Goal: Check status: Check status

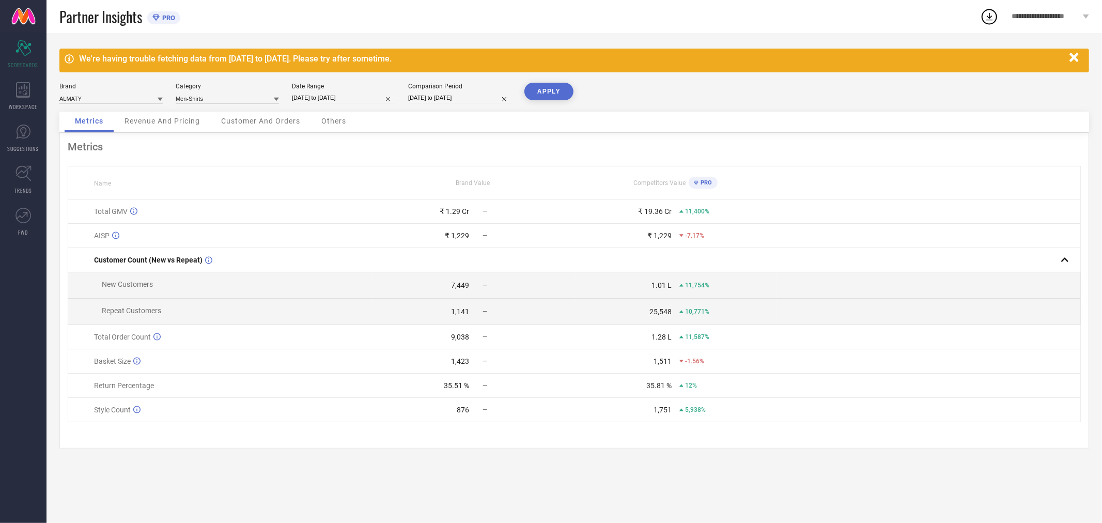
click at [435, 99] on input "[DATE] to [DATE]" at bounding box center [459, 97] width 103 height 11
select select "11"
select select "2023"
select select "2024"
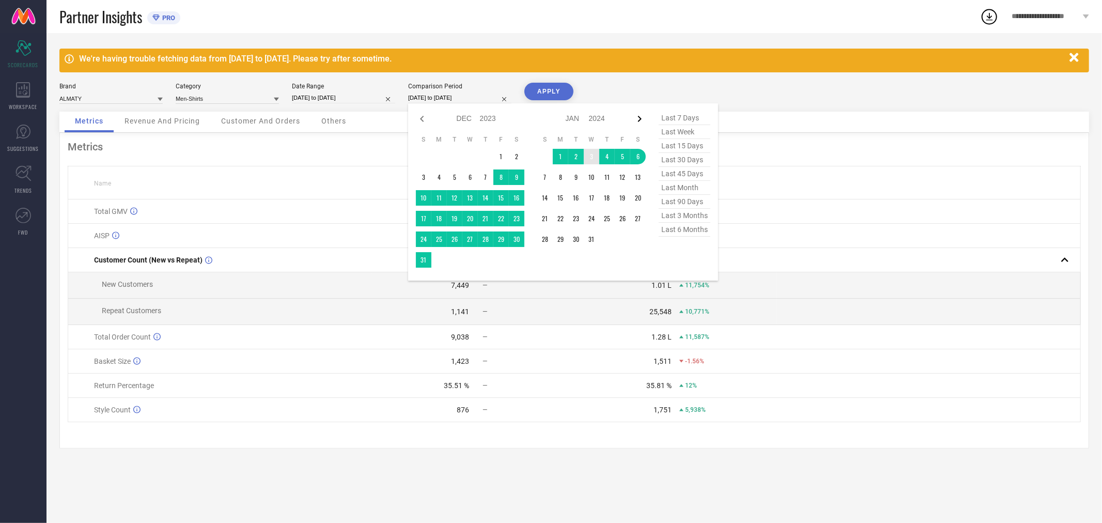
click at [645, 121] on icon at bounding box center [639, 119] width 12 height 12
select select "2024"
select select "1"
select select "2024"
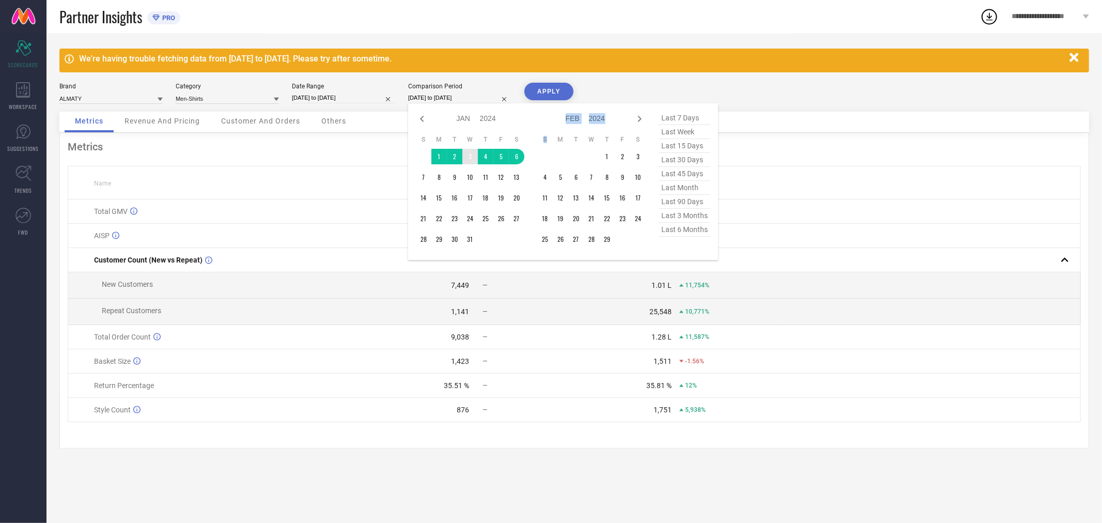
click at [645, 121] on icon at bounding box center [639, 119] width 12 height 12
select select "1"
select select "2024"
select select "2"
select select "2024"
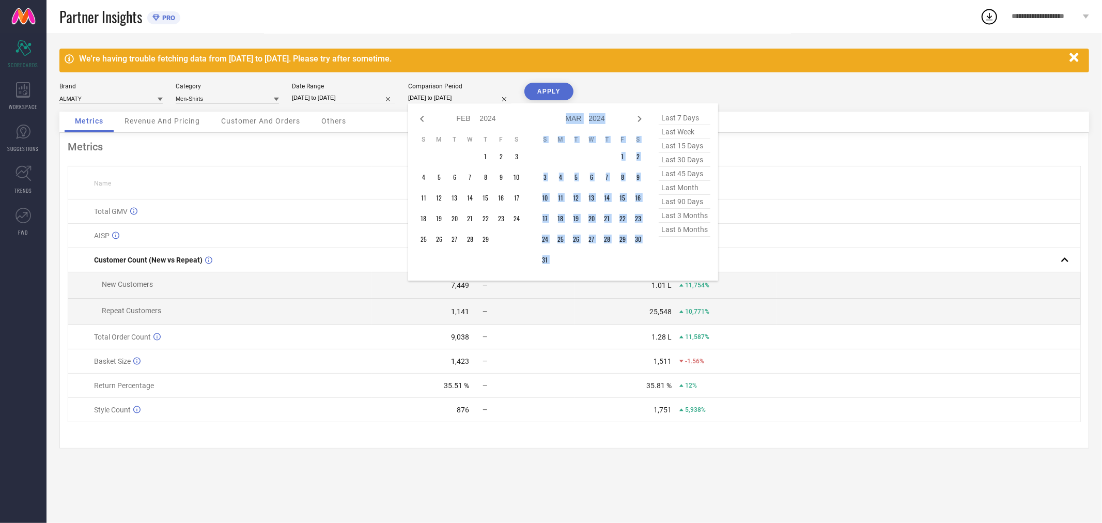
click at [645, 121] on icon at bounding box center [639, 119] width 12 height 12
select select "2"
select select "2024"
select select "3"
select select "2024"
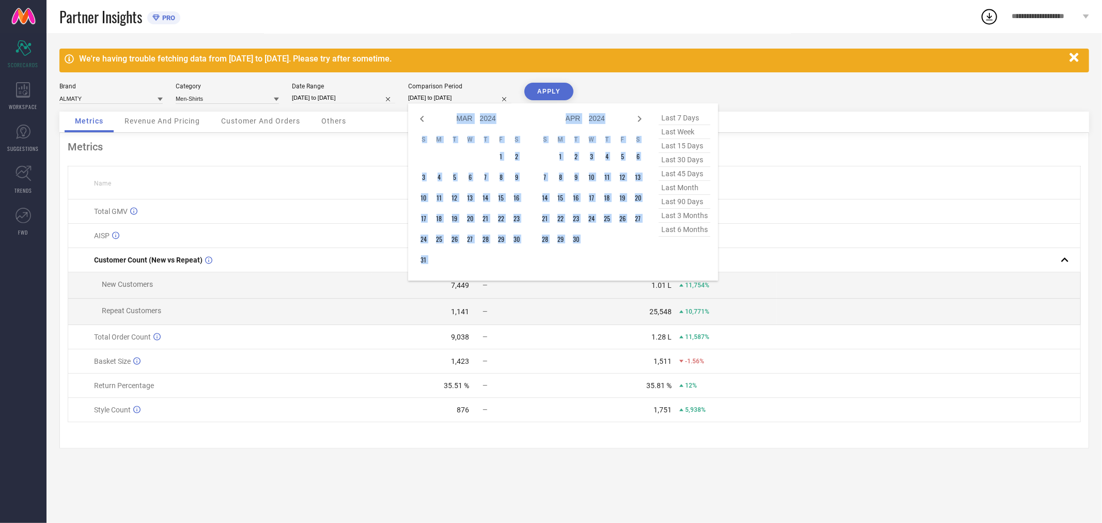
click at [645, 121] on icon at bounding box center [639, 119] width 12 height 12
select select "4"
select select "2024"
select select "5"
select select "2024"
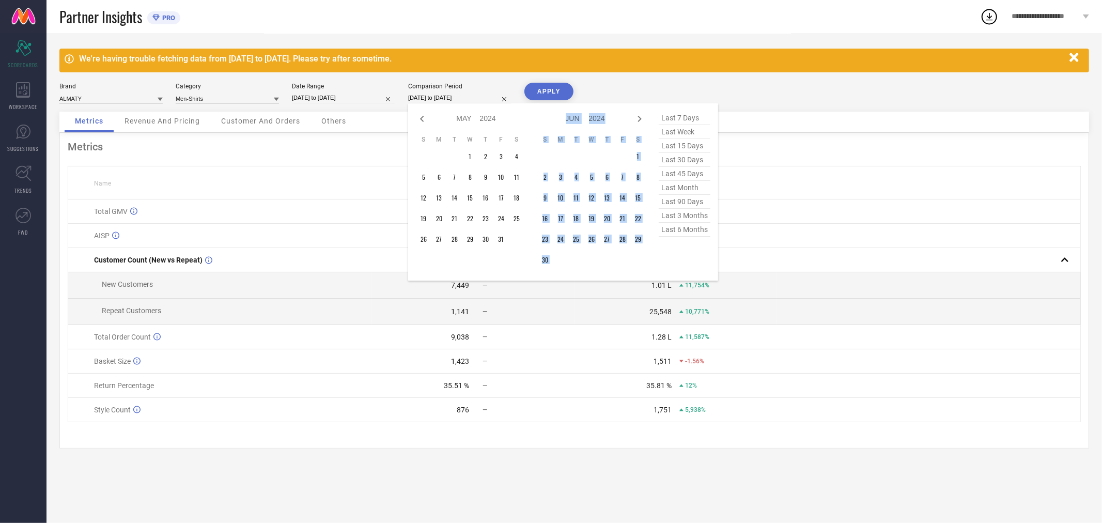
click at [645, 121] on icon at bounding box center [639, 119] width 12 height 12
select select "5"
select select "2024"
select select "6"
select select "2024"
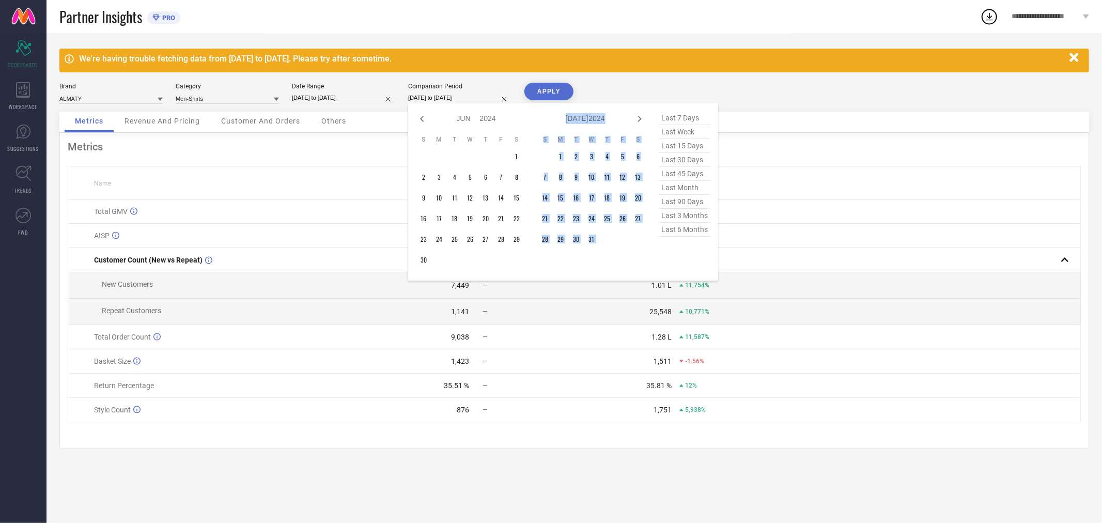
click at [645, 121] on icon at bounding box center [639, 119] width 12 height 12
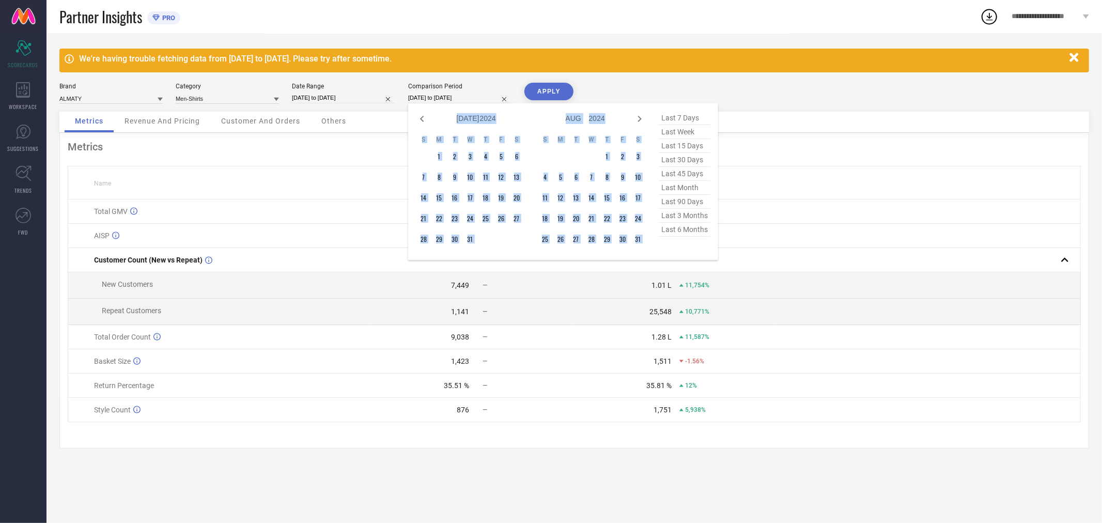
click at [645, 121] on icon at bounding box center [639, 119] width 12 height 12
select select "8"
select select "2024"
select select "9"
select select "2024"
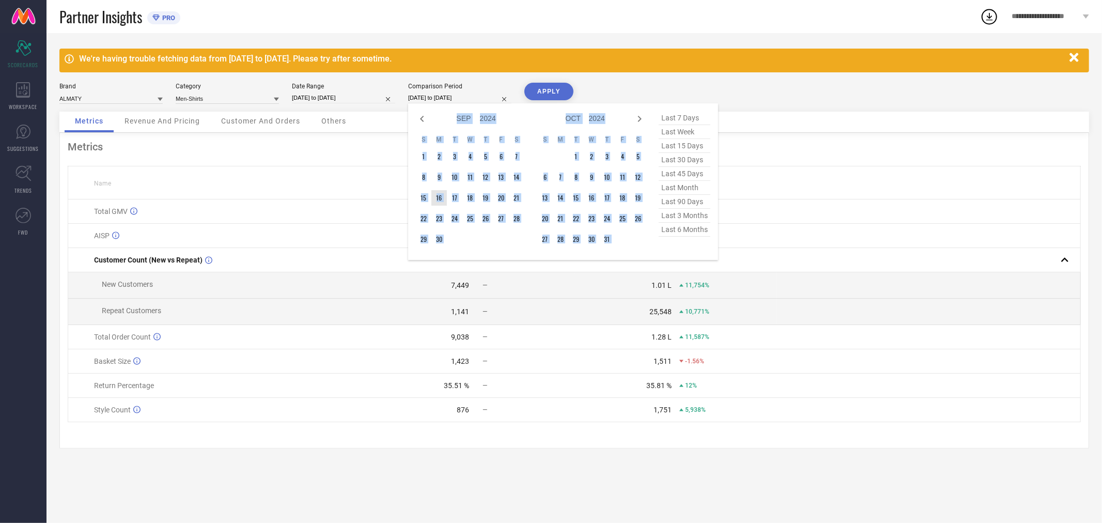
type input "After [DATE]"
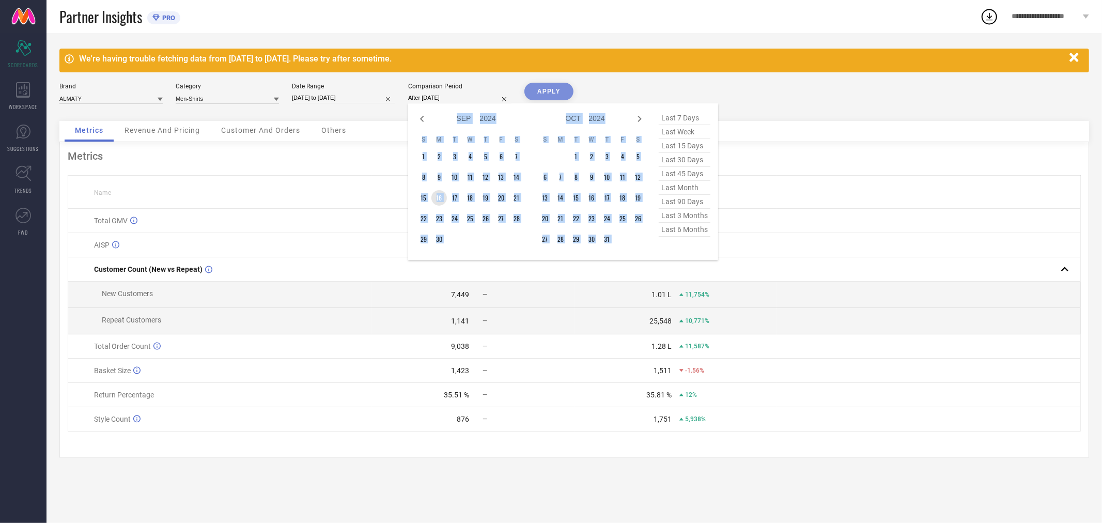
click at [435, 198] on td "16" at bounding box center [438, 197] width 15 height 15
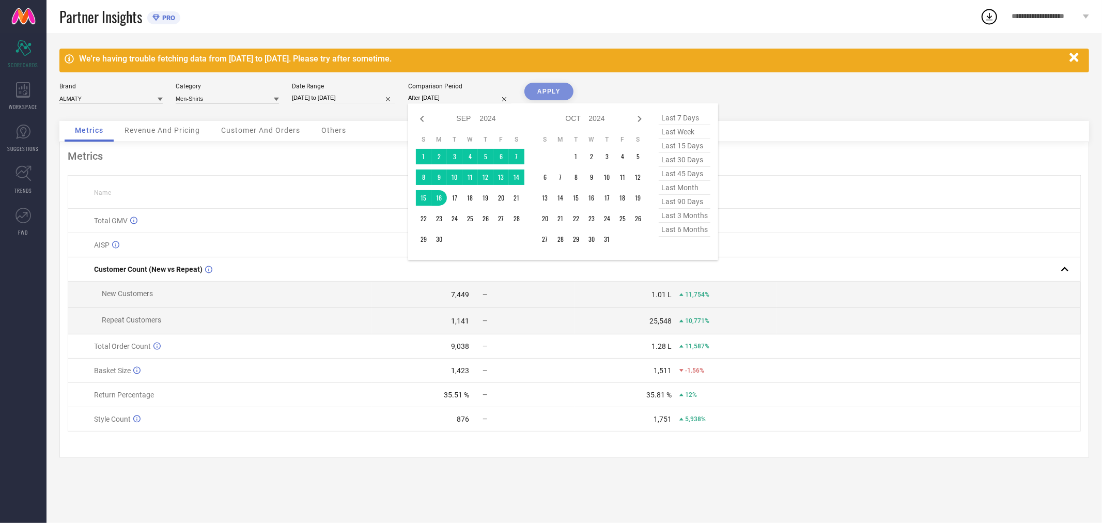
click at [546, 89] on div "APPLY" at bounding box center [548, 102] width 49 height 38
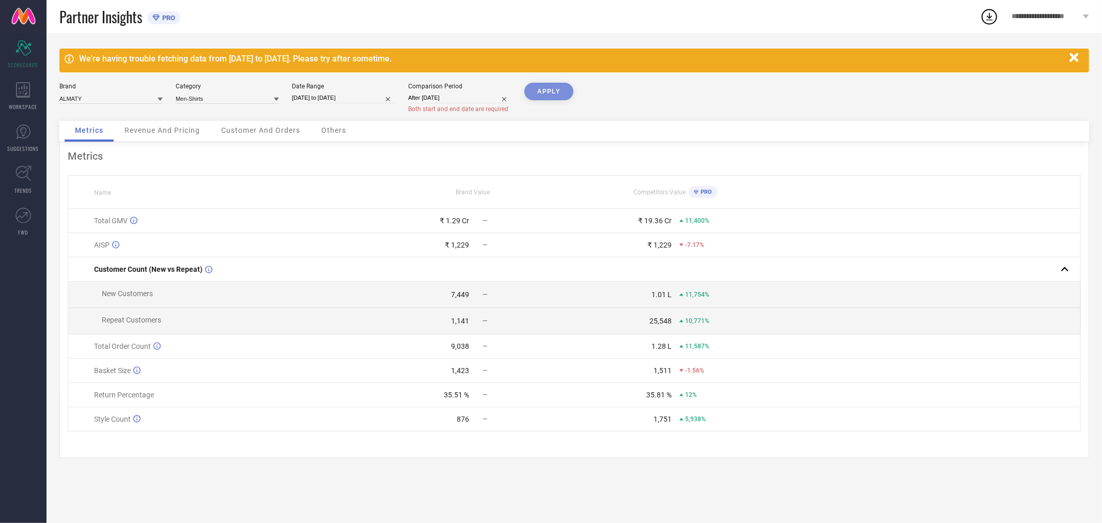
click at [329, 101] on input "[DATE] to [DATE]" at bounding box center [343, 97] width 103 height 11
select select "3"
select select "2024"
select select "4"
select select "2024"
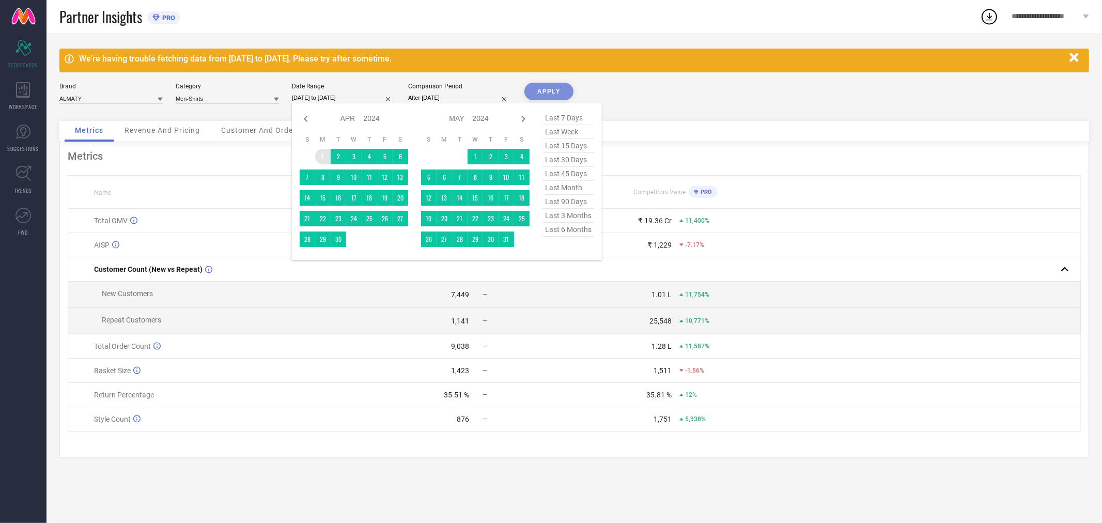
type input "After [DATE]"
click at [318, 155] on td "1" at bounding box center [322, 156] width 15 height 15
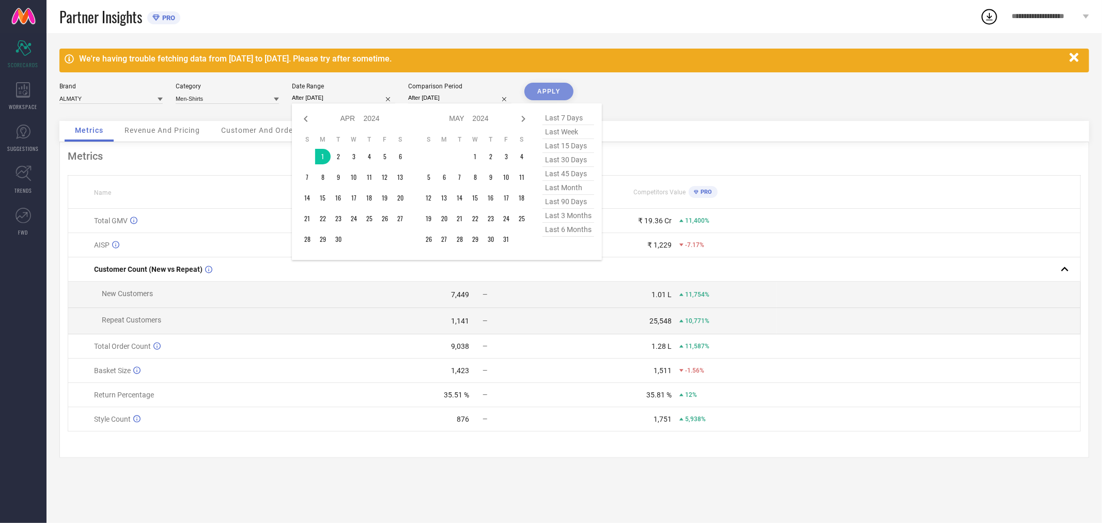
click at [565, 84] on div "APPLY" at bounding box center [548, 102] width 49 height 38
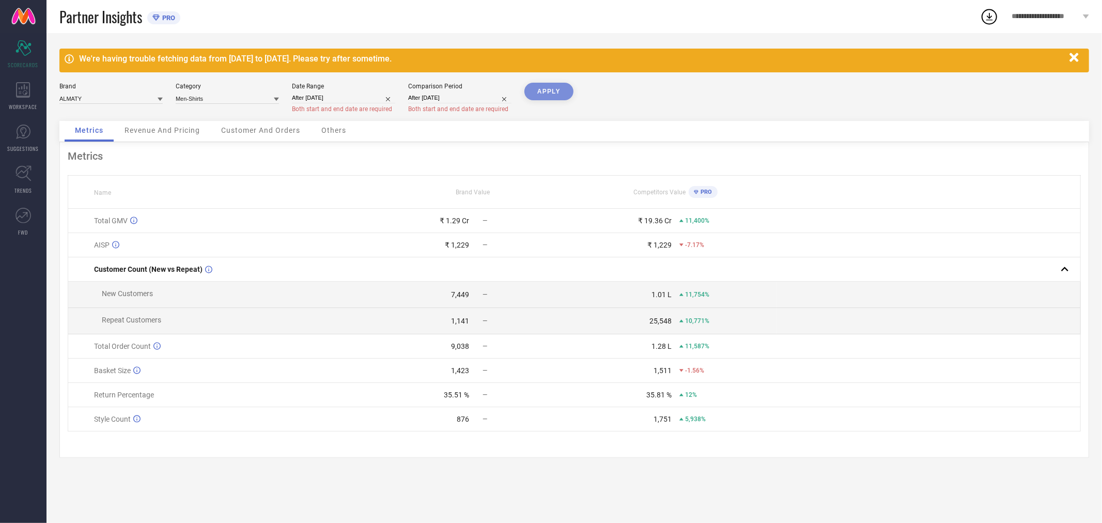
click at [559, 88] on div "APPLY" at bounding box center [548, 102] width 49 height 38
click at [570, 95] on div "APPLY" at bounding box center [548, 102] width 49 height 38
select select "8"
select select "2024"
select select "9"
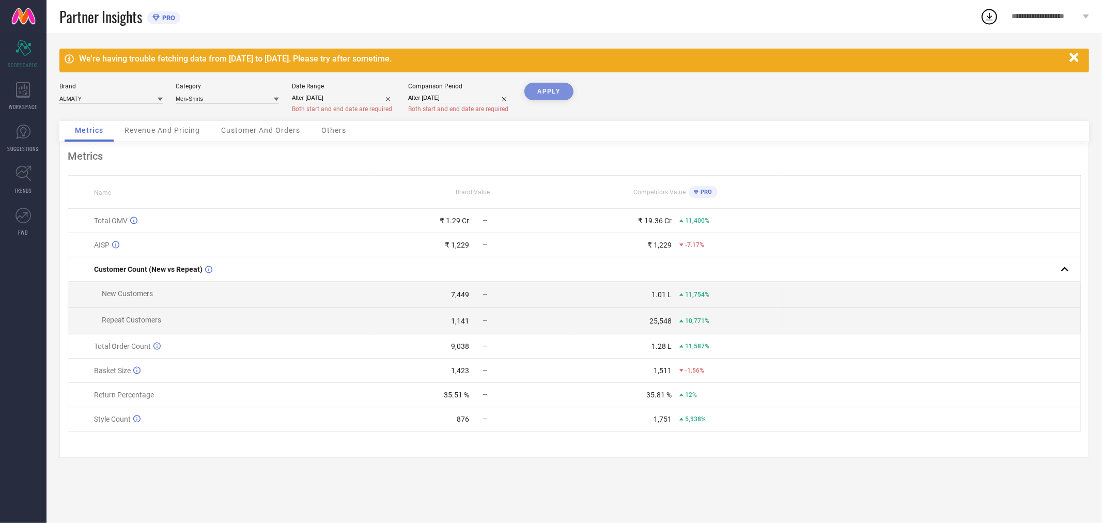
select select "2024"
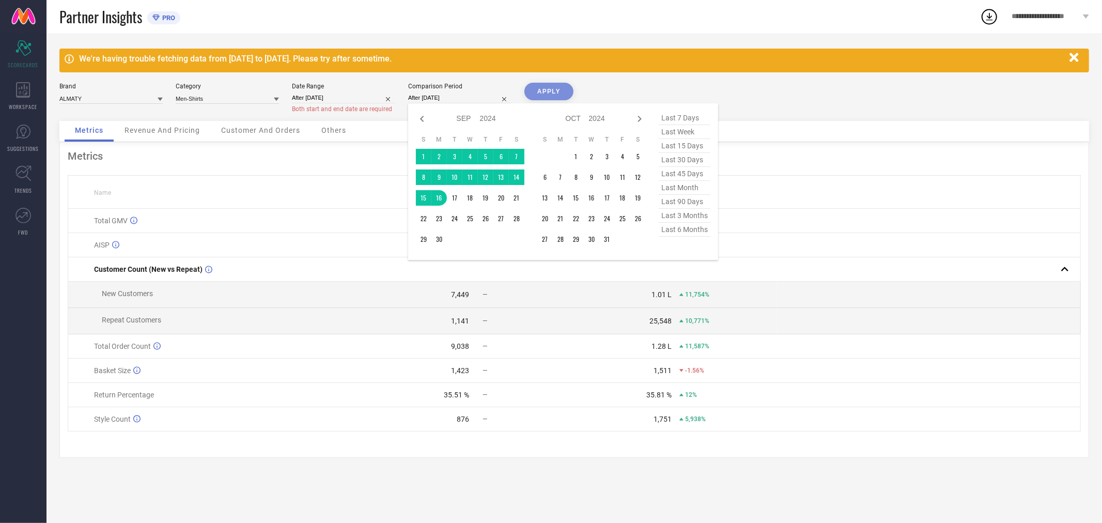
click at [456, 99] on input "After [DATE]" at bounding box center [459, 97] width 103 height 11
type input "[DATE] to [DATE]"
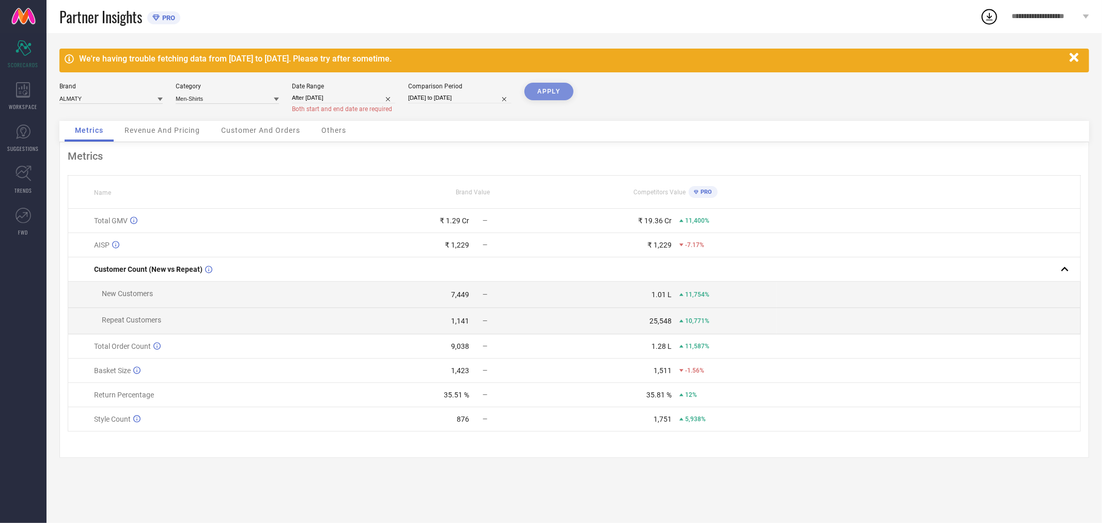
click at [341, 97] on input "After [DATE]" at bounding box center [343, 97] width 103 height 11
select select "3"
select select "2024"
select select "4"
select select "2024"
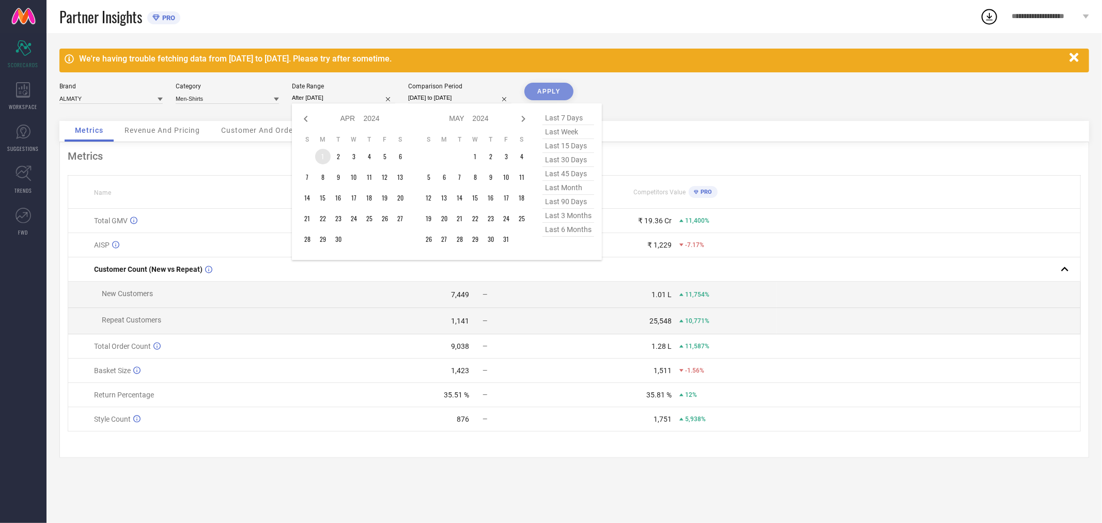
type input "[DATE] to [DATE]"
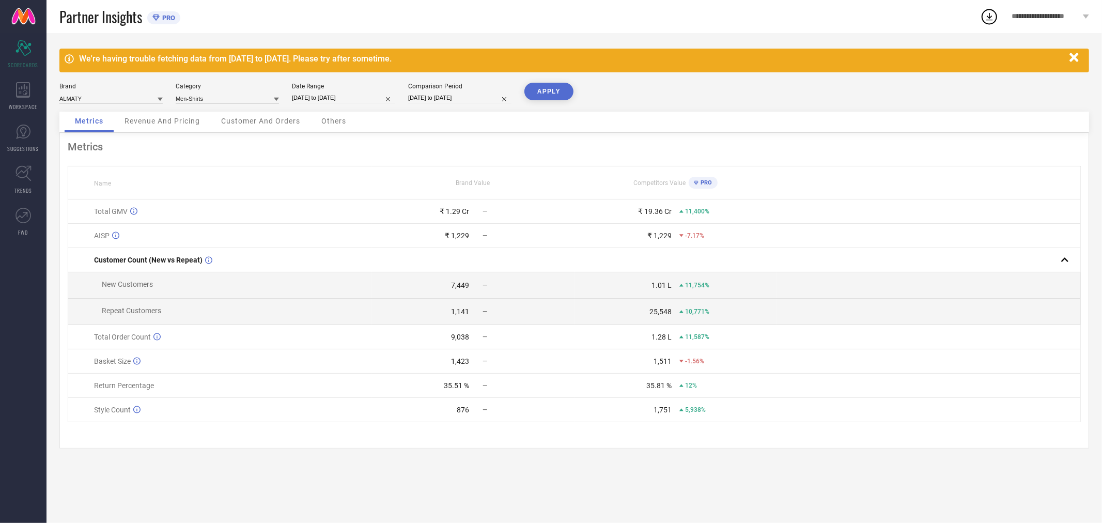
click at [347, 96] on input "[DATE] to [DATE]" at bounding box center [343, 97] width 103 height 11
select select "3"
select select "2024"
select select "4"
select select "2024"
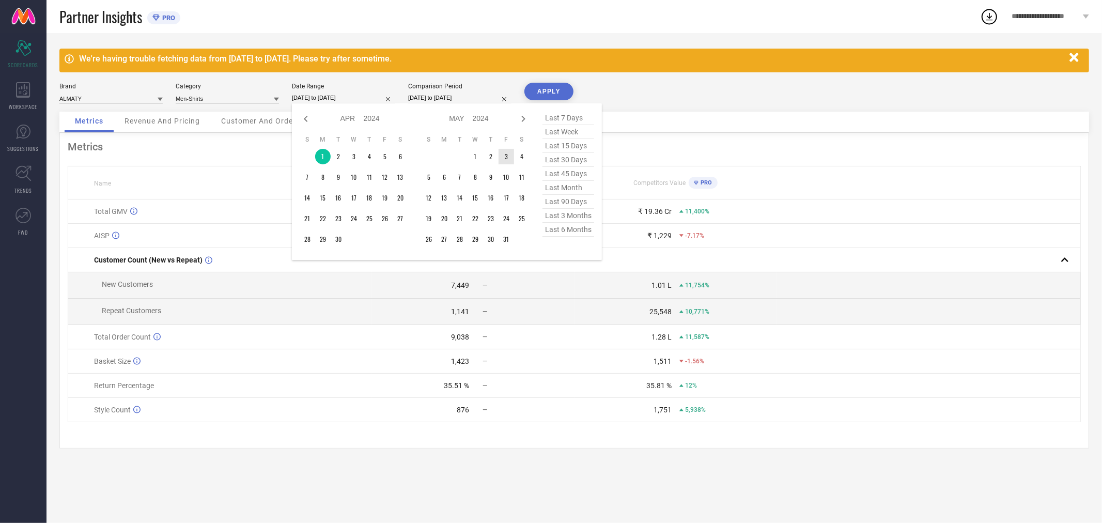
click at [523, 126] on div "Jan Feb Mar Apr May Jun [DATE] Aug Sep Oct Nov [DATE] 2015 2016 2017 2018 2019 …" at bounding box center [475, 118] width 108 height 15
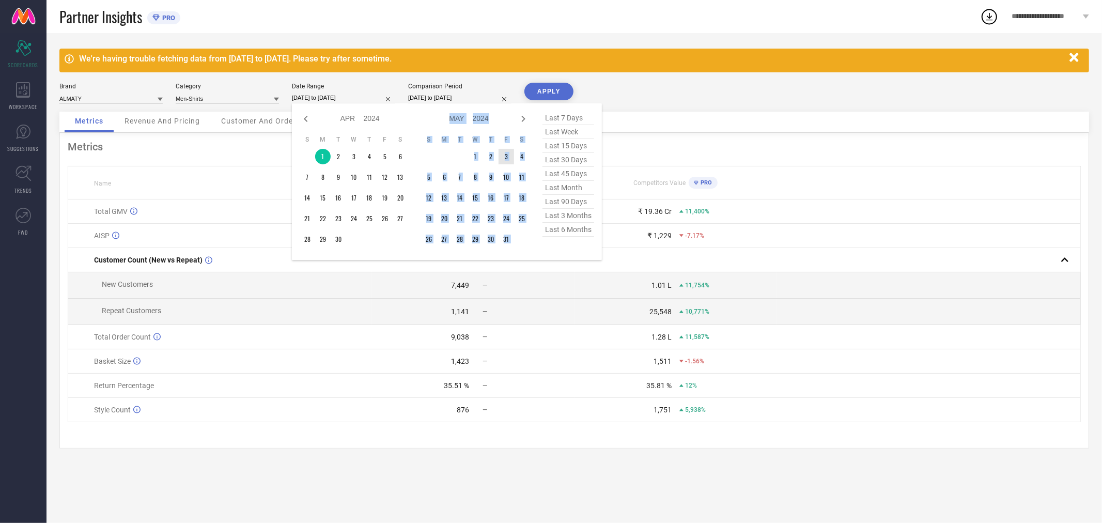
click at [523, 126] on div "Jan Feb Mar Apr May Jun [DATE] Aug Sep Oct Nov [DATE] 2015 2016 2017 2018 2019 …" at bounding box center [475, 118] width 108 height 15
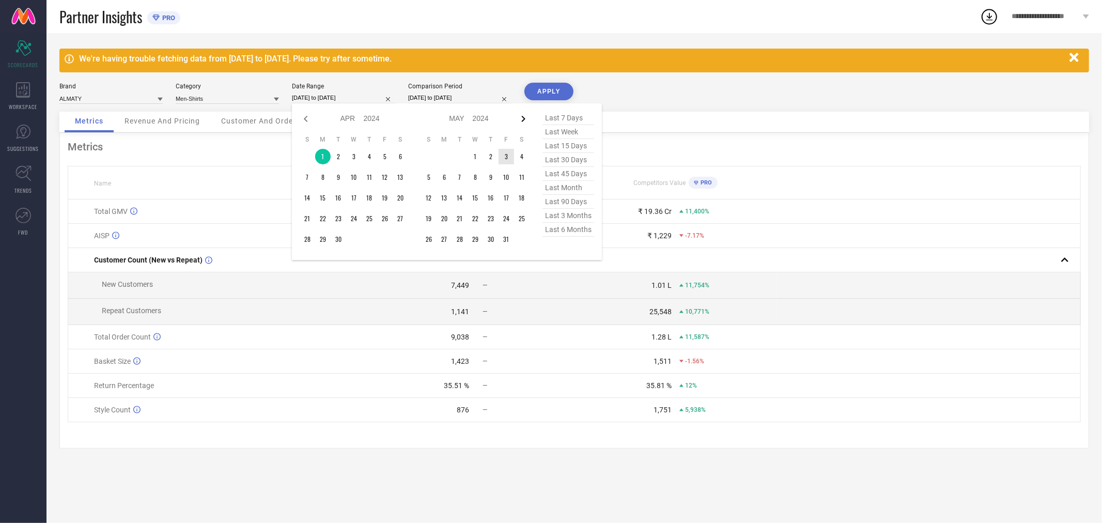
click at [523, 123] on icon at bounding box center [523, 119] width 12 height 12
select select "5"
select select "2024"
select select "6"
select select "2024"
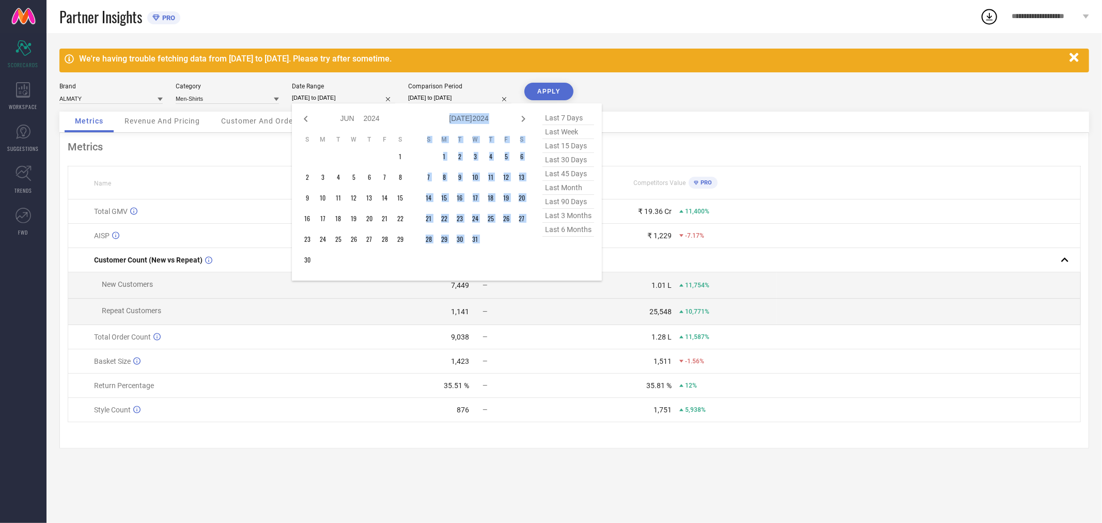
click at [523, 123] on icon at bounding box center [523, 119] width 12 height 12
select select "6"
select select "2024"
select select "7"
select select "2024"
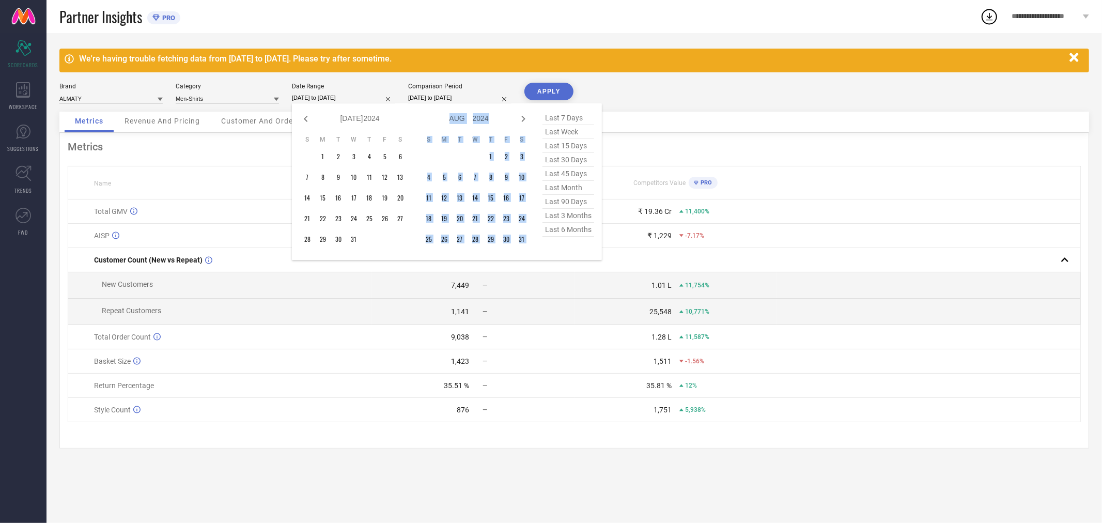
click at [523, 123] on icon at bounding box center [523, 119] width 12 height 12
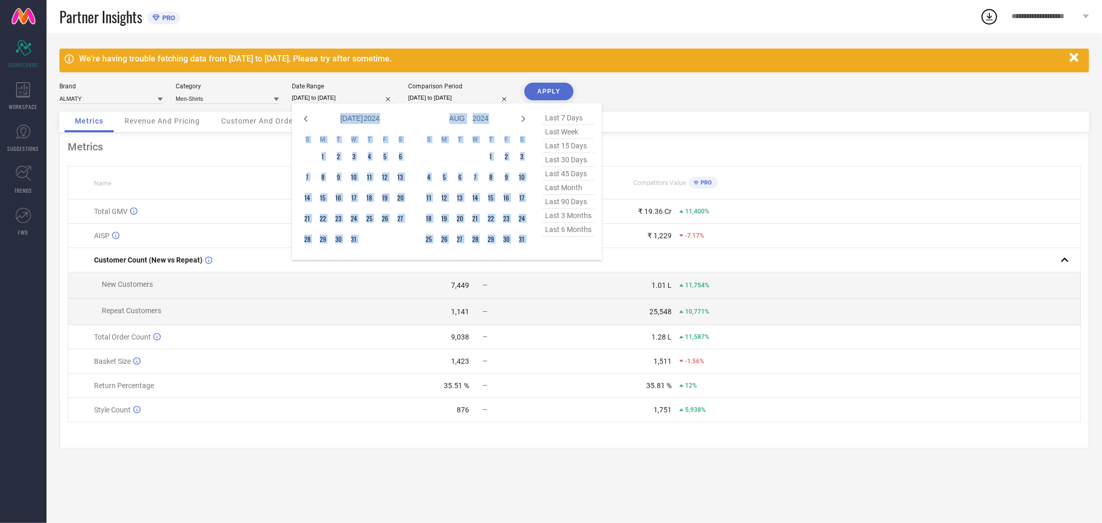
select select "8"
select select "2024"
select select "9"
select select "2024"
type input "After [DATE]"
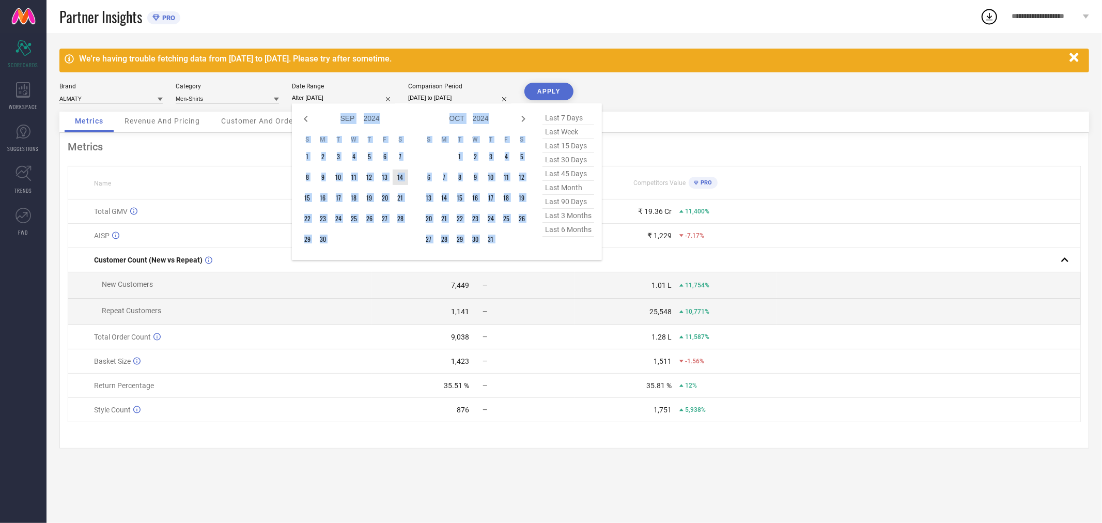
click at [396, 180] on td "14" at bounding box center [400, 176] width 15 height 15
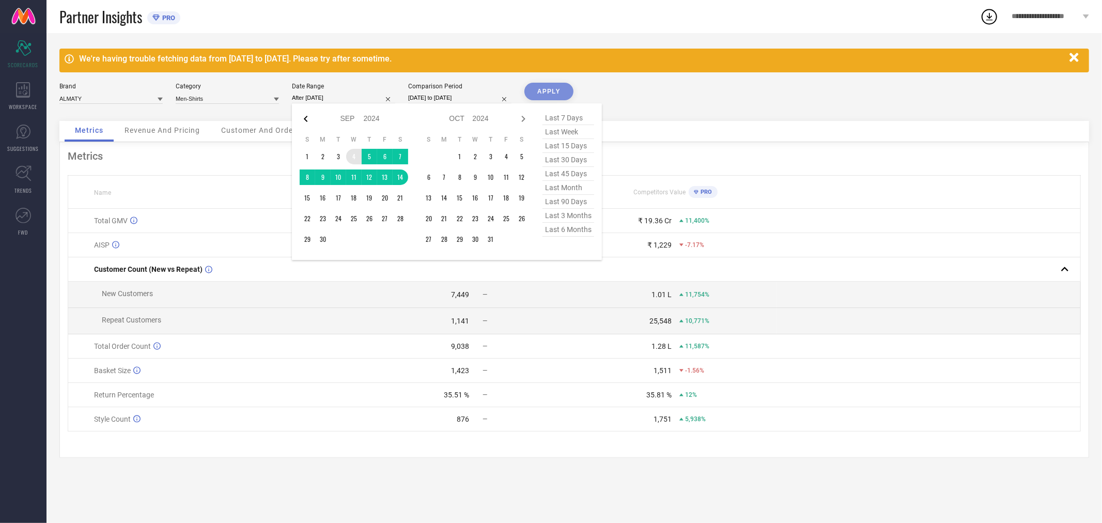
click at [307, 116] on icon at bounding box center [306, 119] width 12 height 12
select select "7"
select select "2024"
select select "8"
select select "2024"
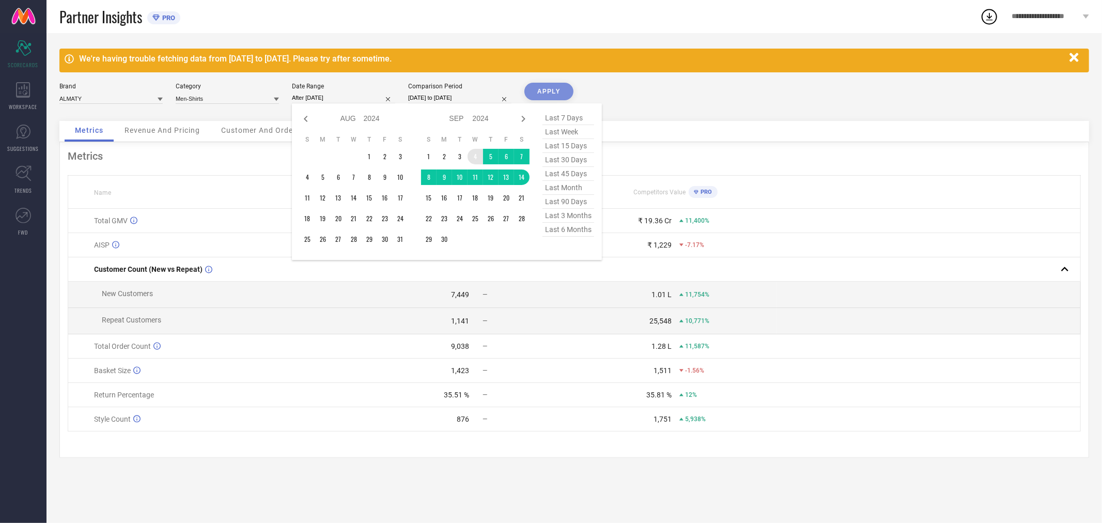
click at [307, 116] on icon at bounding box center [306, 119] width 12 height 12
select select "6"
select select "2024"
select select "7"
select select "2024"
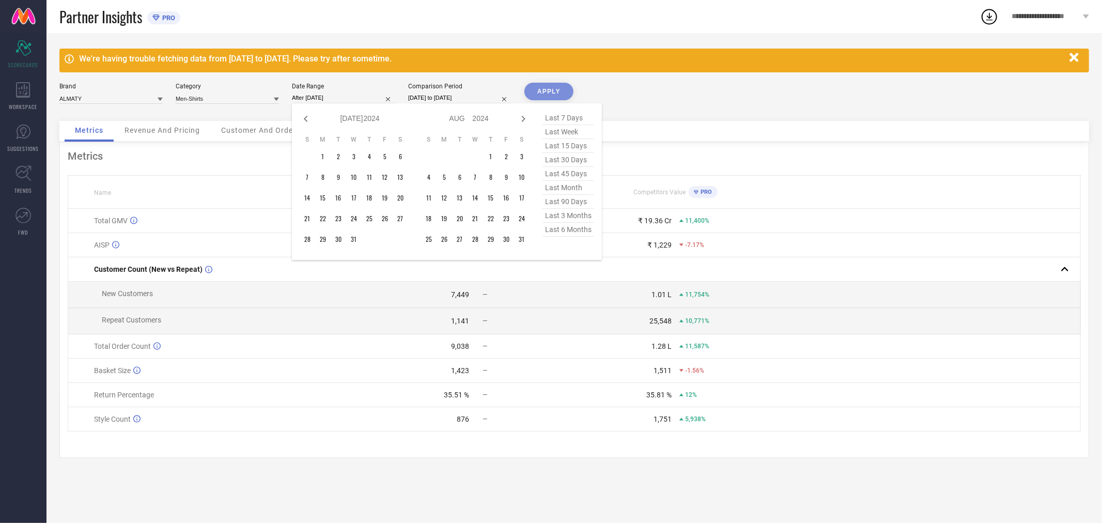
click at [307, 116] on icon at bounding box center [306, 119] width 12 height 12
select select "3"
select select "2024"
select select "4"
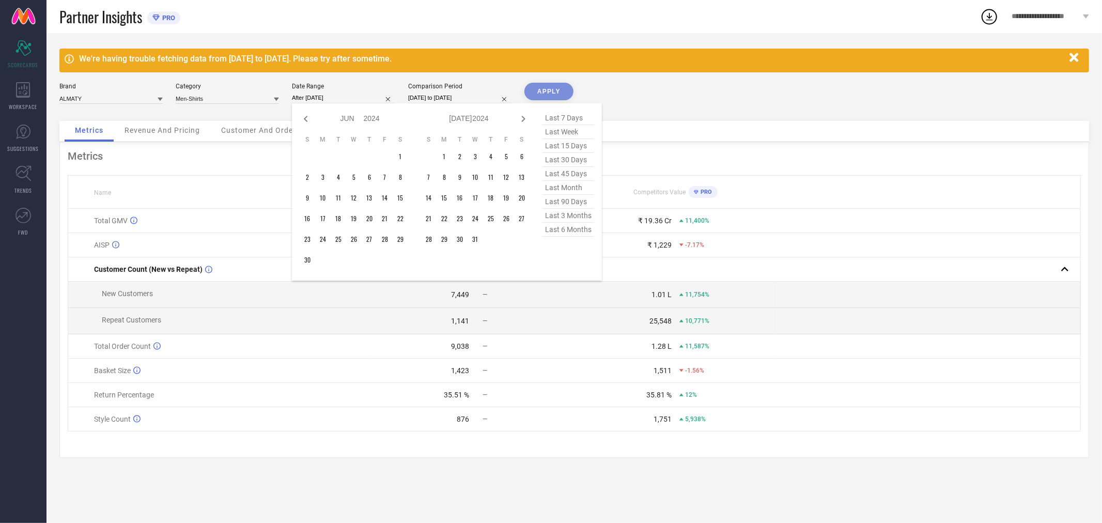
select select "2024"
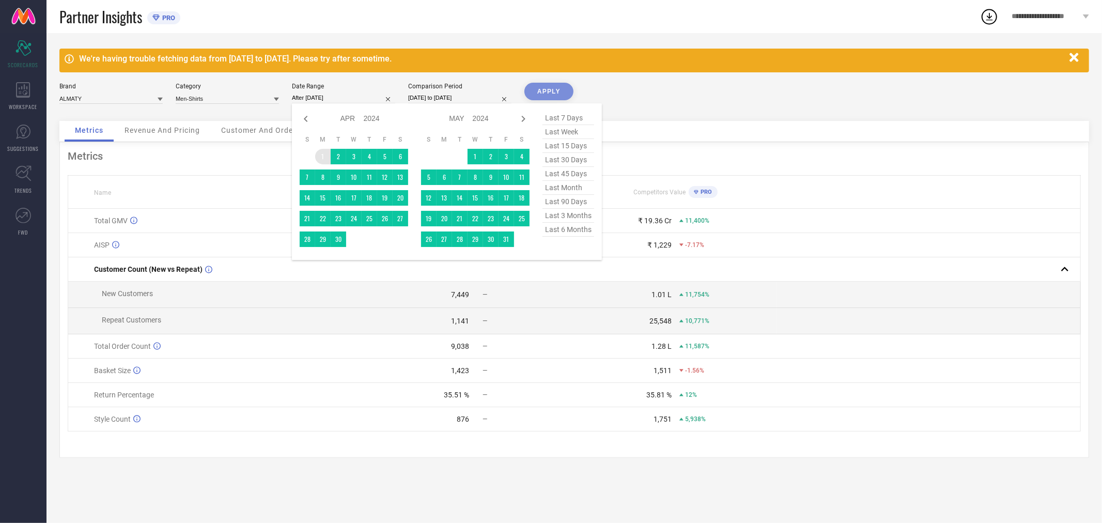
type input "[DATE] to [DATE]"
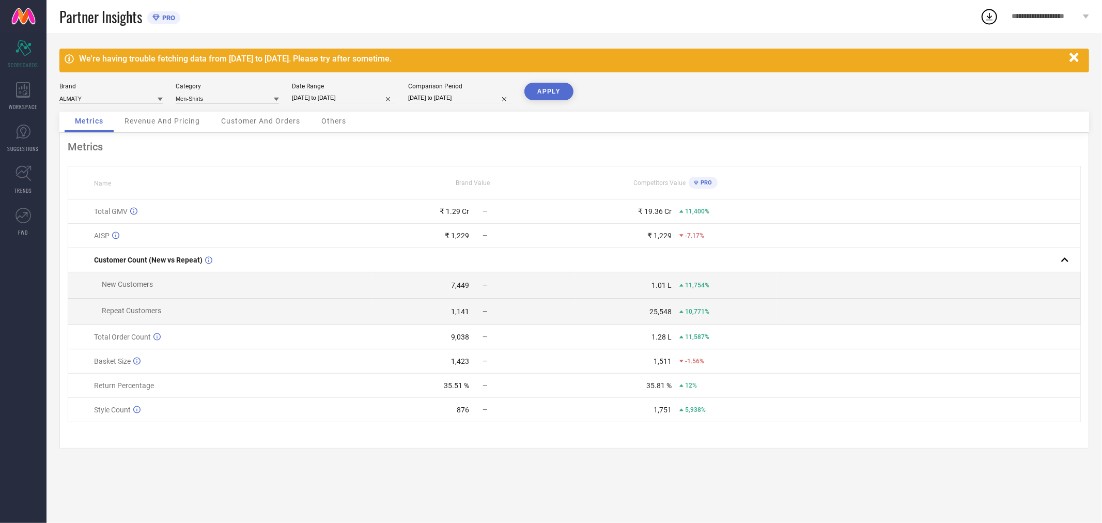
click at [557, 97] on button "APPLY" at bounding box center [548, 92] width 49 height 18
select select "3"
select select "2024"
select select "4"
select select "2024"
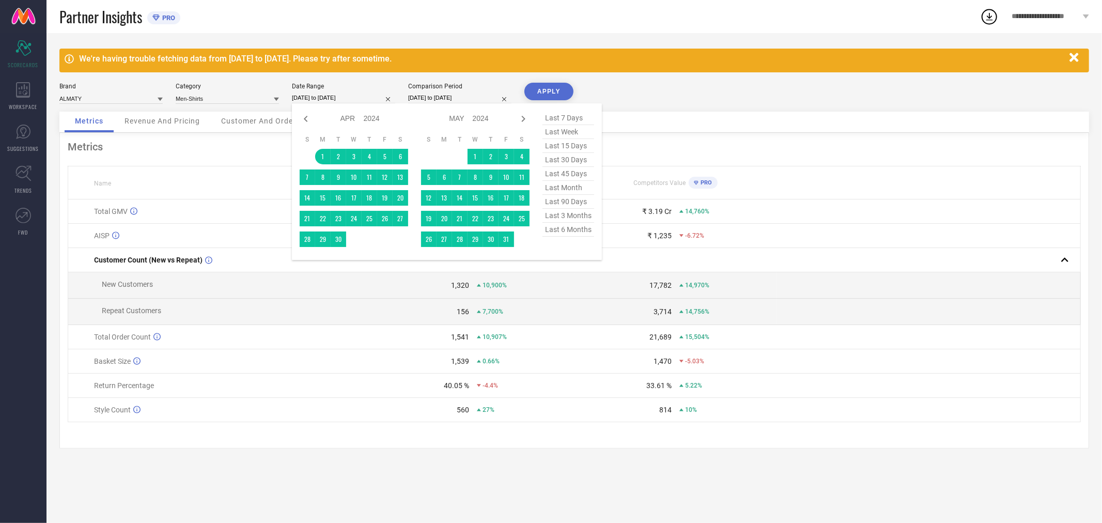
click at [338, 97] on input "[DATE] to [DATE]" at bounding box center [343, 97] width 103 height 11
click at [519, 120] on icon at bounding box center [523, 119] width 12 height 12
select select "5"
select select "2024"
select select "6"
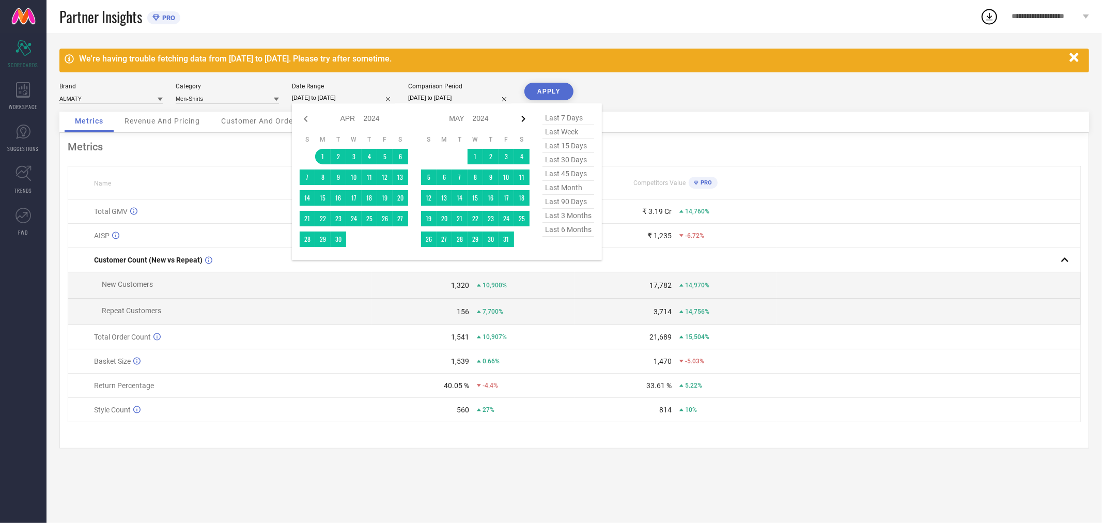
select select "2024"
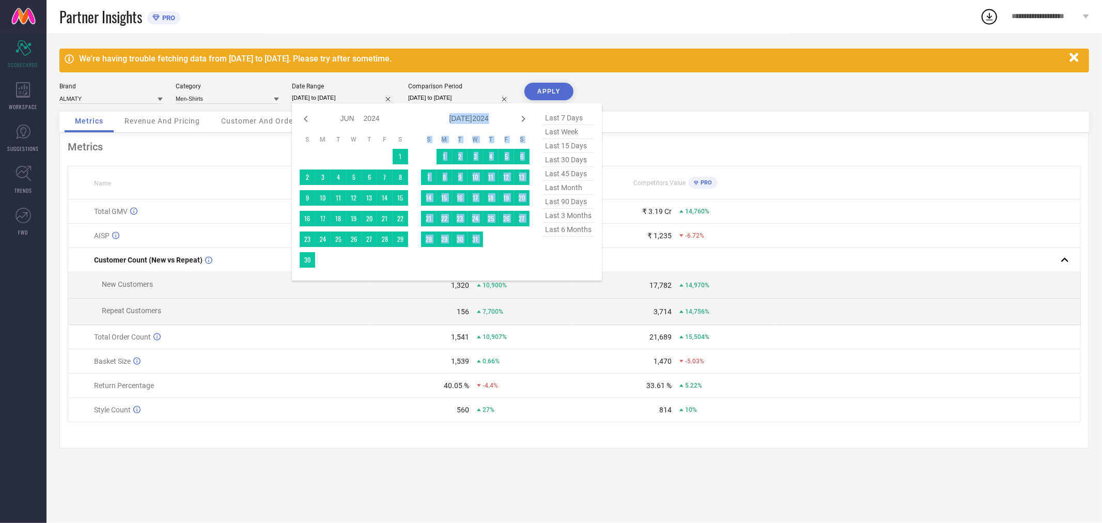
click at [519, 120] on icon at bounding box center [523, 119] width 12 height 12
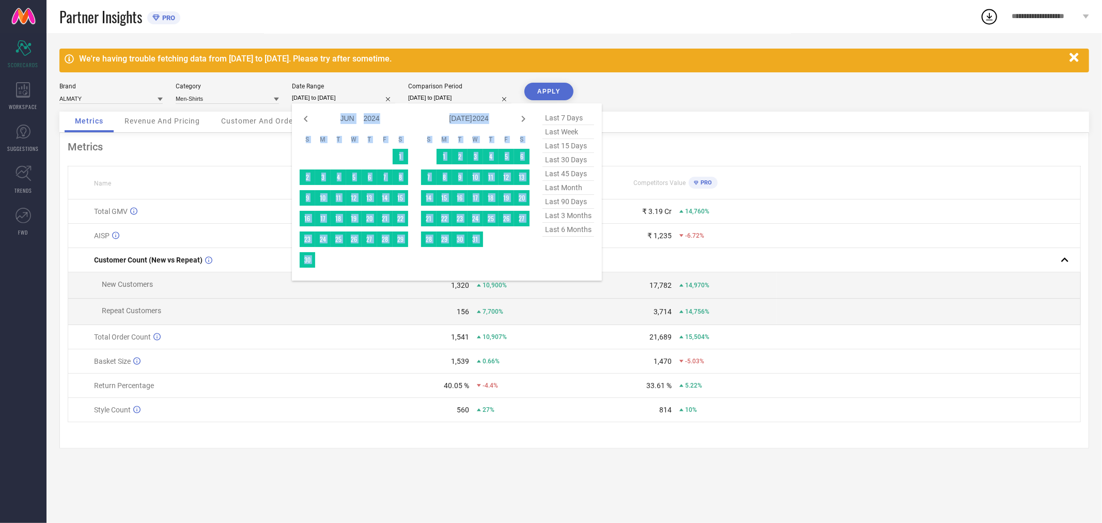
select select "6"
select select "2024"
select select "7"
select select "2024"
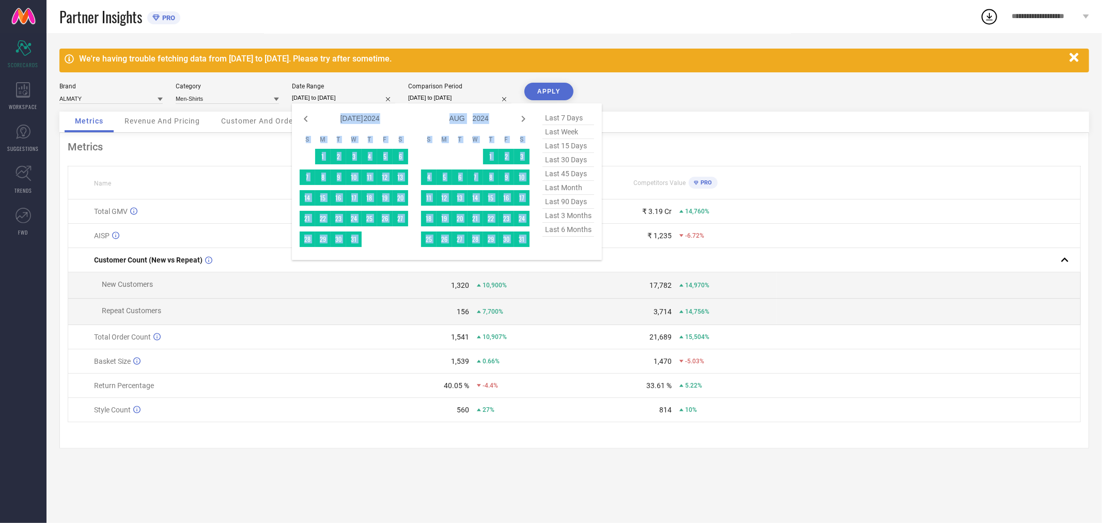
click at [519, 120] on icon at bounding box center [523, 119] width 12 height 12
select select "8"
select select "2024"
select select "9"
select select "2024"
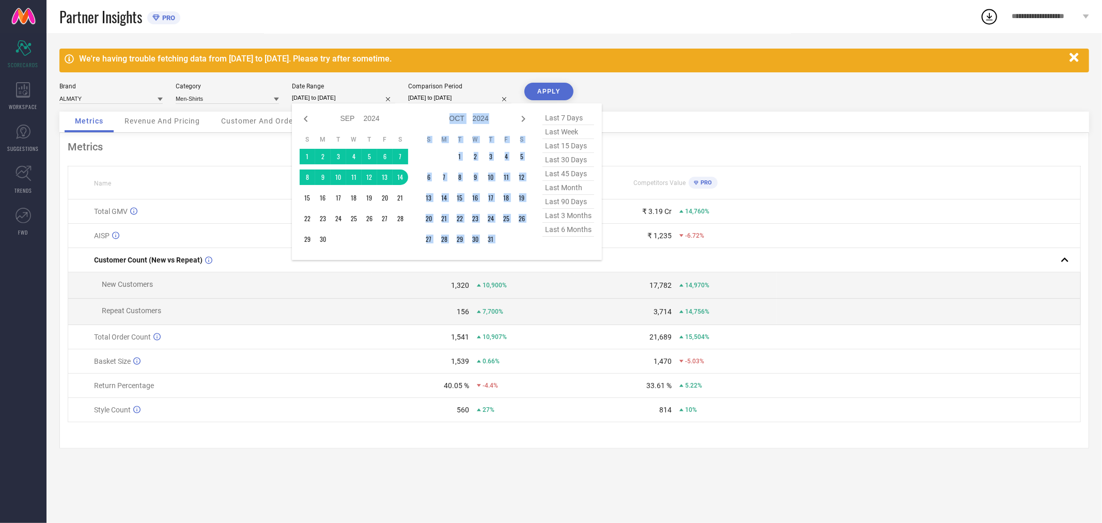
click at [519, 120] on icon at bounding box center [523, 119] width 12 height 12
select select "9"
select select "2024"
select select "10"
select select "2024"
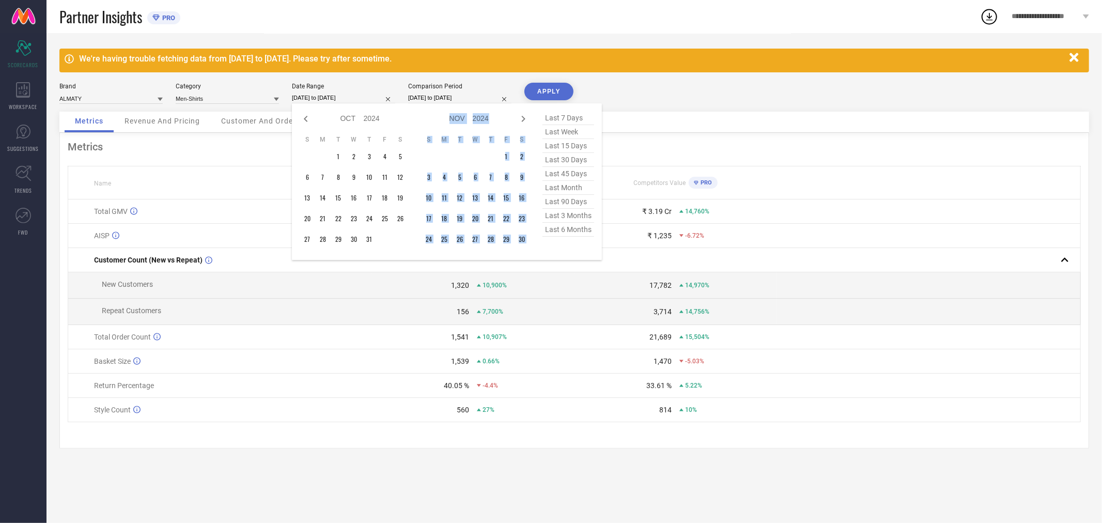
click at [519, 120] on icon at bounding box center [523, 119] width 12 height 12
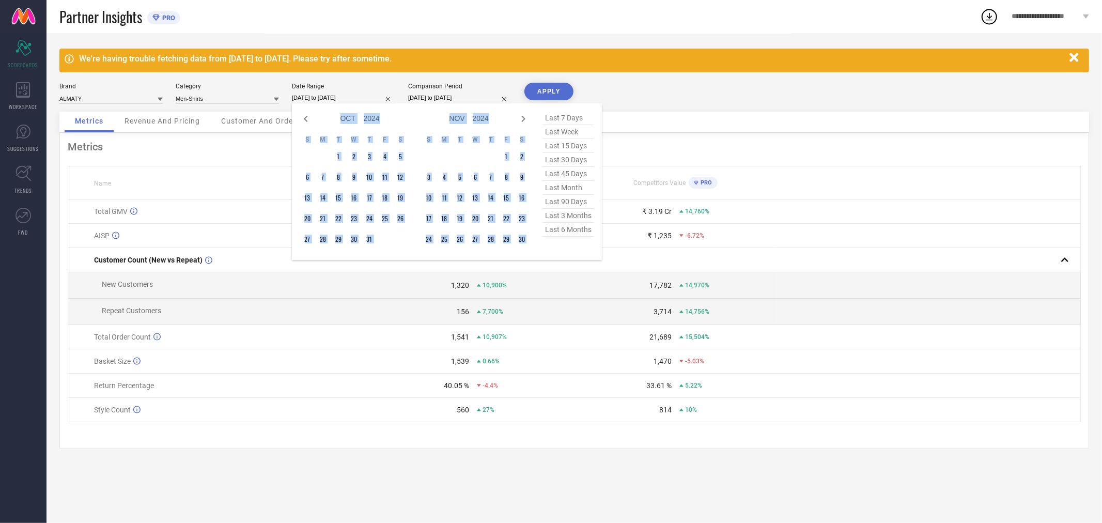
select select "11"
select select "2024"
select select "2025"
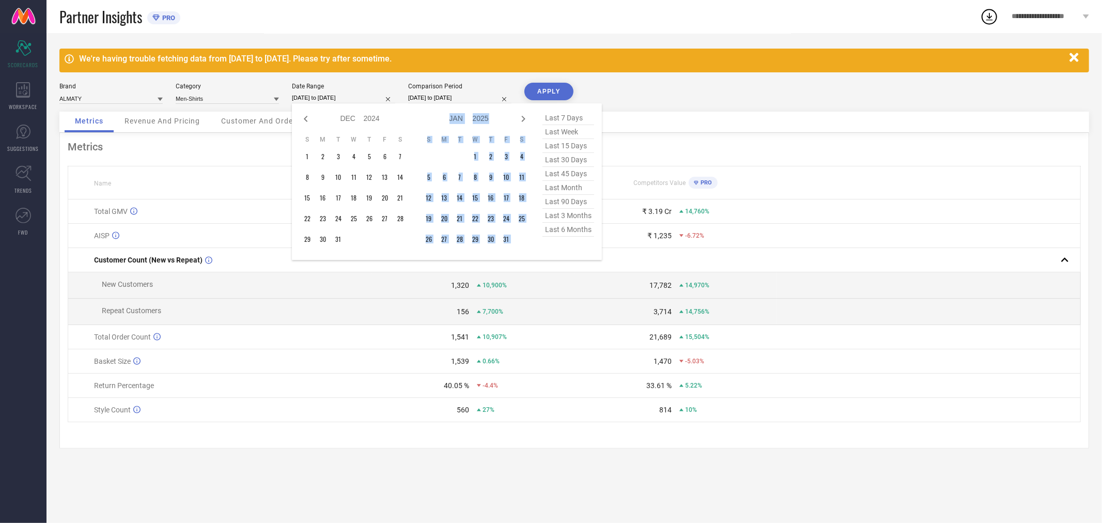
click at [519, 120] on icon at bounding box center [523, 119] width 12 height 12
select select "2025"
select select "1"
select select "2025"
click at [519, 120] on icon at bounding box center [523, 119] width 12 height 12
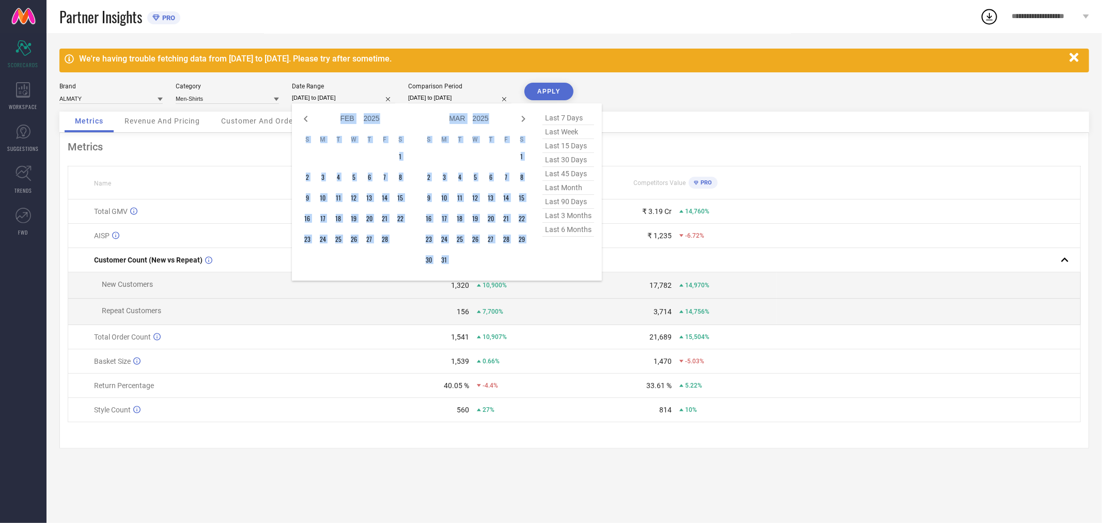
click at [519, 120] on icon at bounding box center [523, 119] width 12 height 12
select select "2"
select select "2025"
select select "3"
select select "2025"
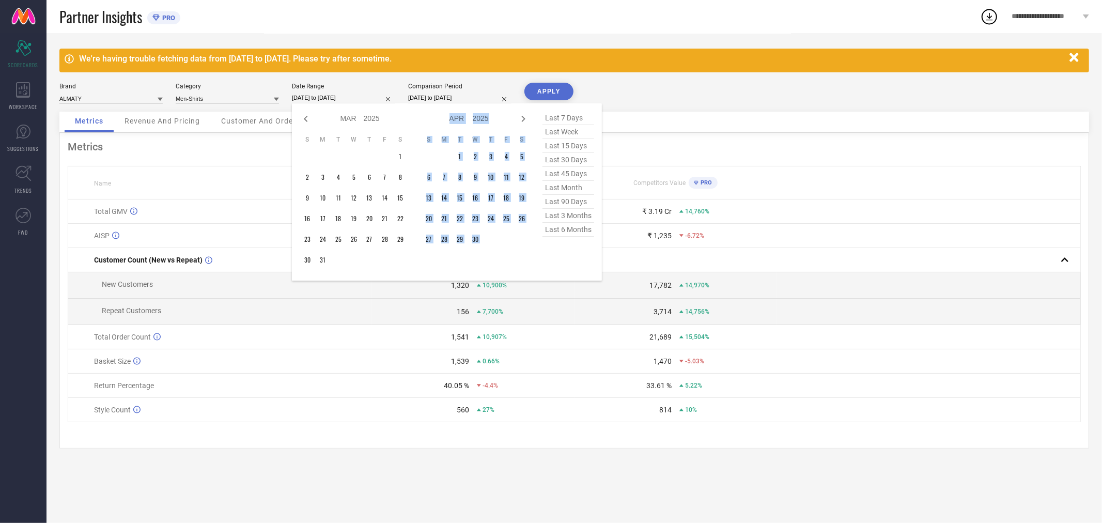
click at [519, 120] on icon at bounding box center [523, 119] width 12 height 12
select select "3"
select select "2025"
select select "4"
select select "2025"
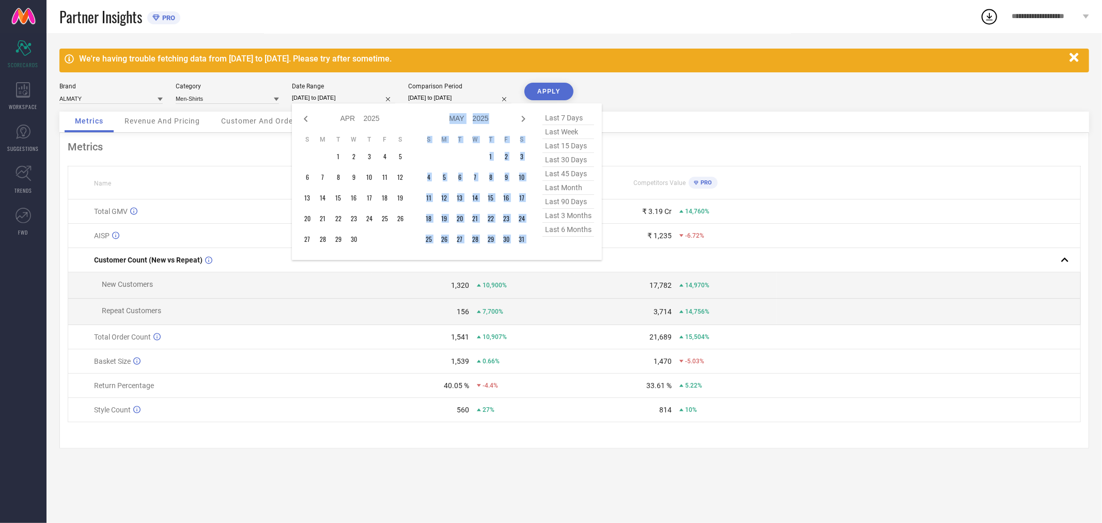
click at [519, 120] on icon at bounding box center [523, 119] width 12 height 12
select select "4"
select select "2025"
select select "5"
select select "2025"
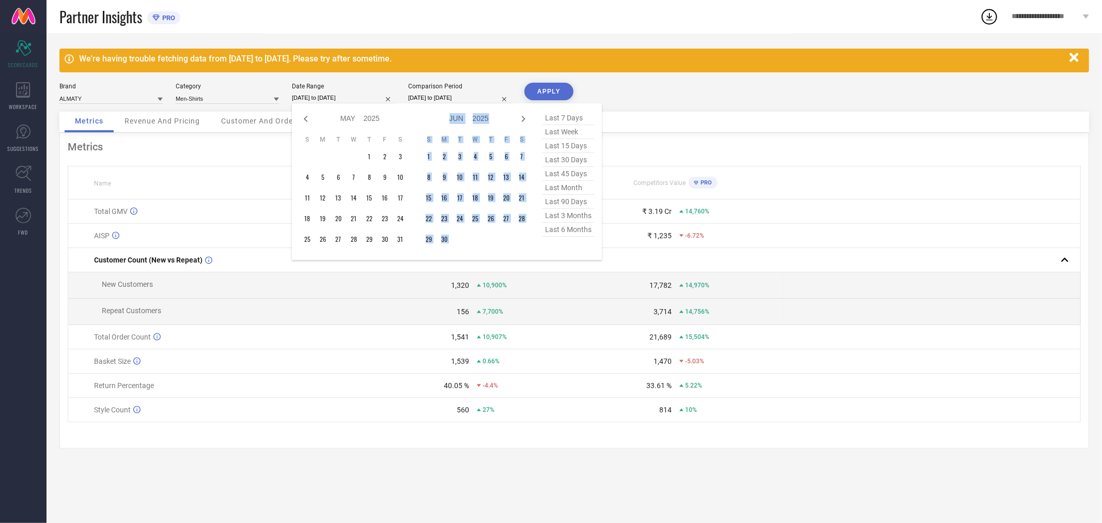
click at [519, 120] on icon at bounding box center [523, 119] width 12 height 12
select select "5"
select select "2025"
select select "6"
select select "2025"
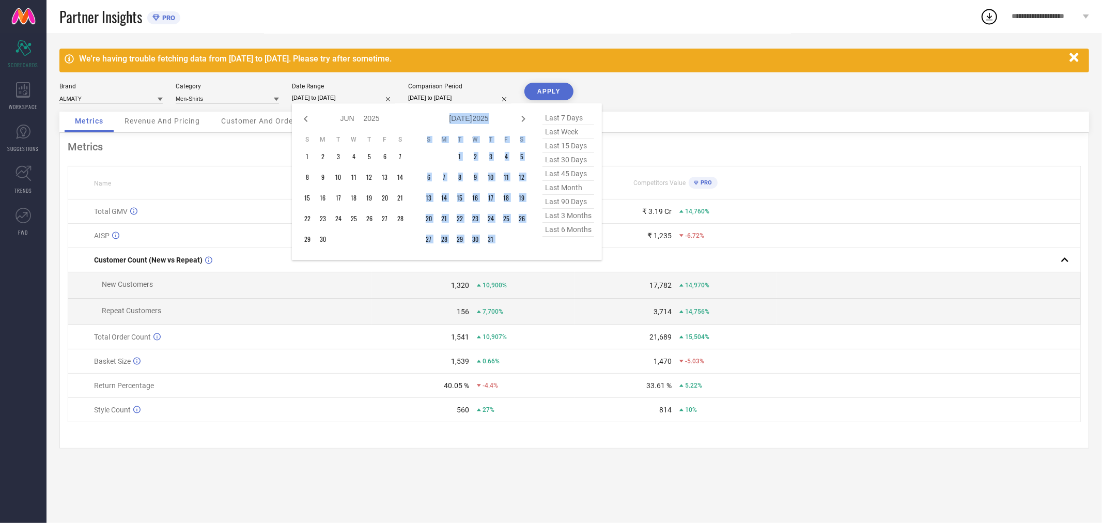
click at [519, 120] on icon at bounding box center [523, 119] width 12 height 12
select select "6"
select select "2025"
select select "7"
select select "2025"
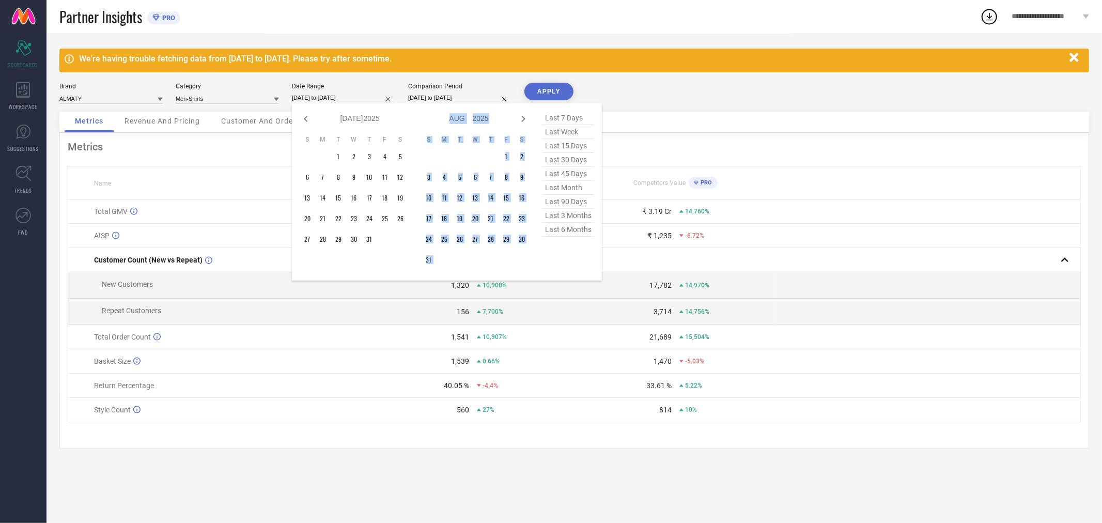
click at [519, 120] on icon at bounding box center [523, 119] width 12 height 12
select select "7"
select select "2025"
select select "8"
select select "2025"
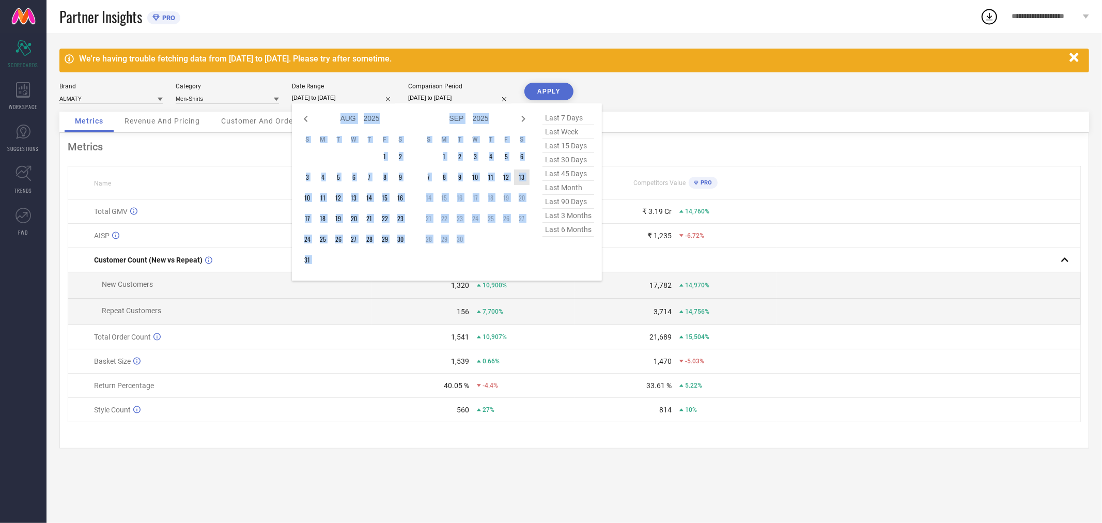
type input "After [DATE]"
click at [519, 175] on td "13" at bounding box center [521, 176] width 15 height 15
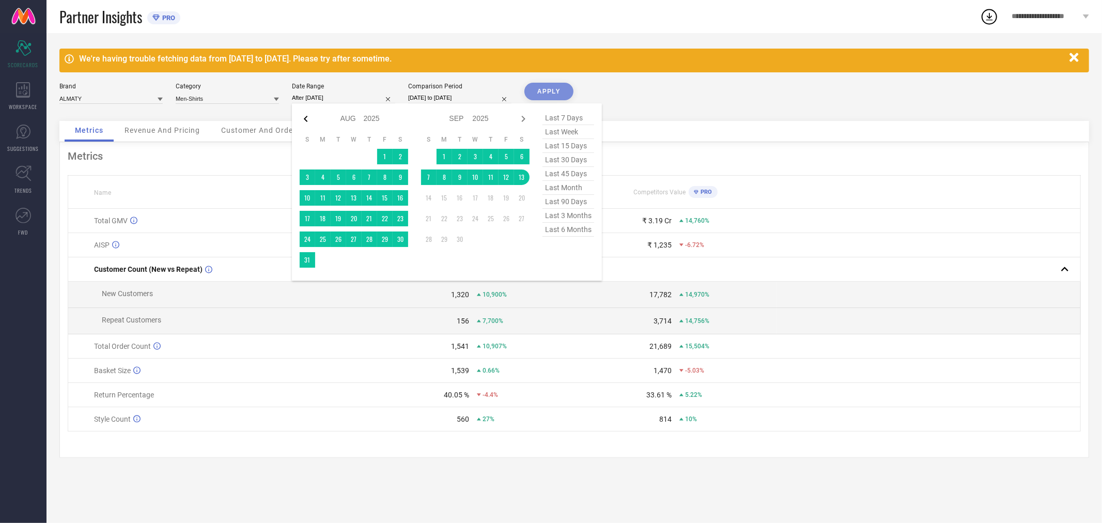
click at [308, 117] on icon at bounding box center [306, 119] width 12 height 12
select select "6"
select select "2025"
select select "7"
select select "2025"
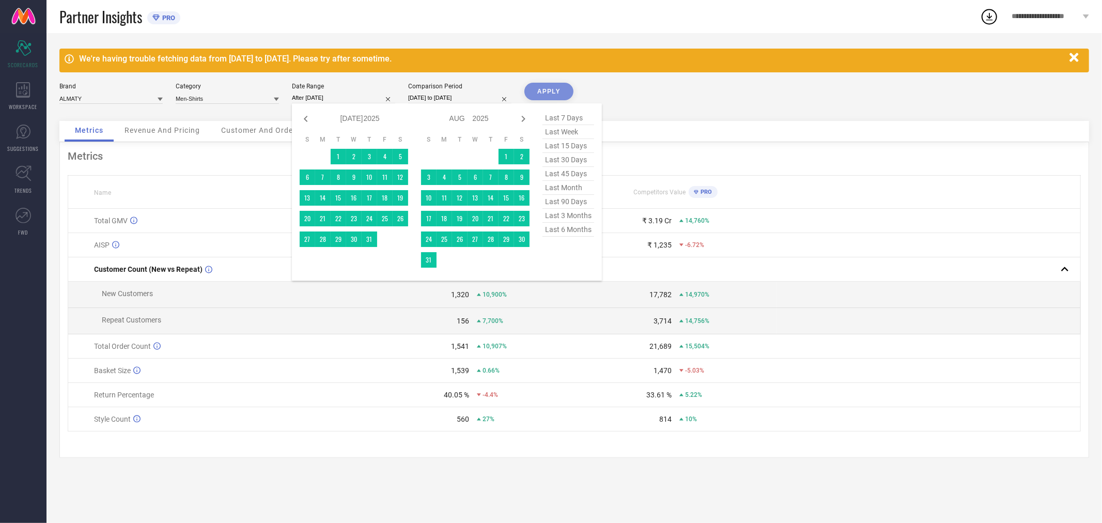
click at [308, 117] on icon at bounding box center [306, 119] width 12 height 12
select select "4"
select select "2025"
select select "5"
select select "2025"
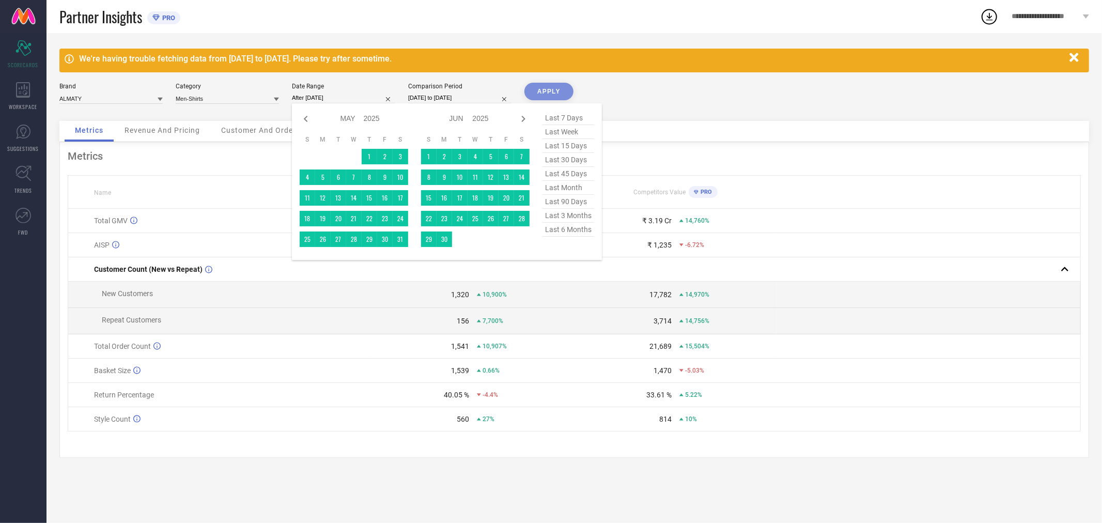
click at [308, 117] on icon at bounding box center [306, 119] width 12 height 12
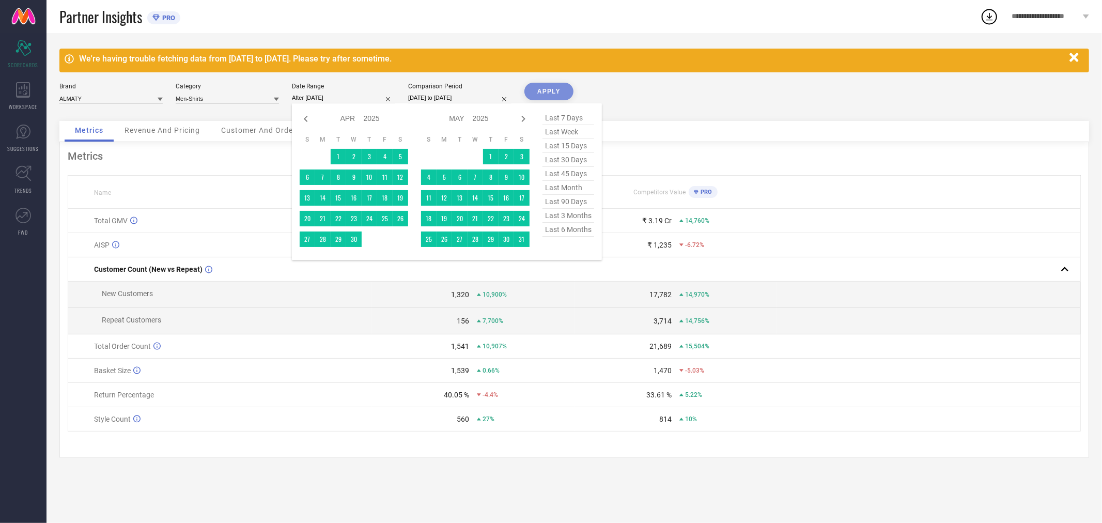
click at [308, 117] on icon at bounding box center [306, 119] width 12 height 12
select select "1"
select select "2025"
select select "2"
select select "2025"
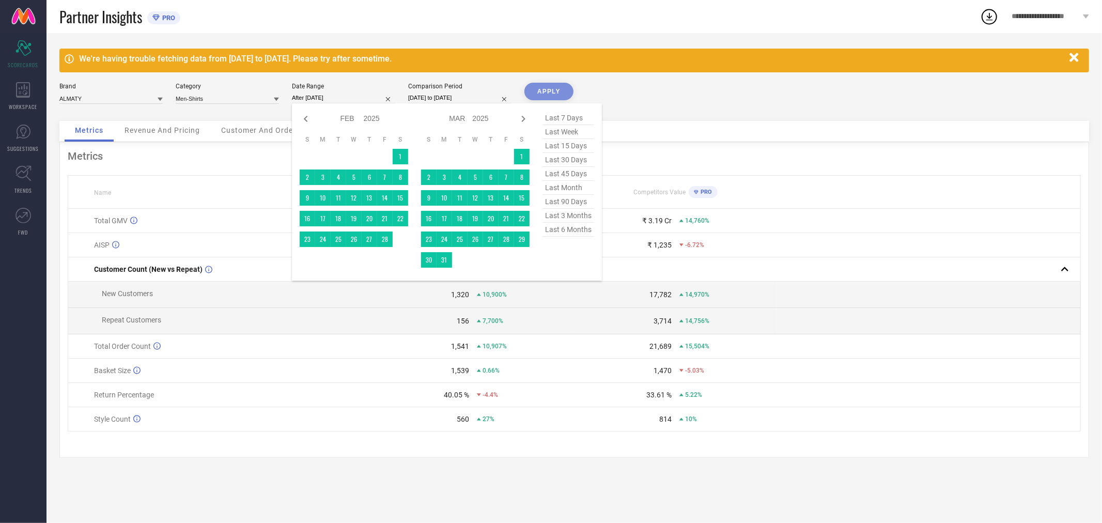
click at [308, 117] on icon at bounding box center [306, 119] width 12 height 12
select select "10"
select select "2024"
select select "11"
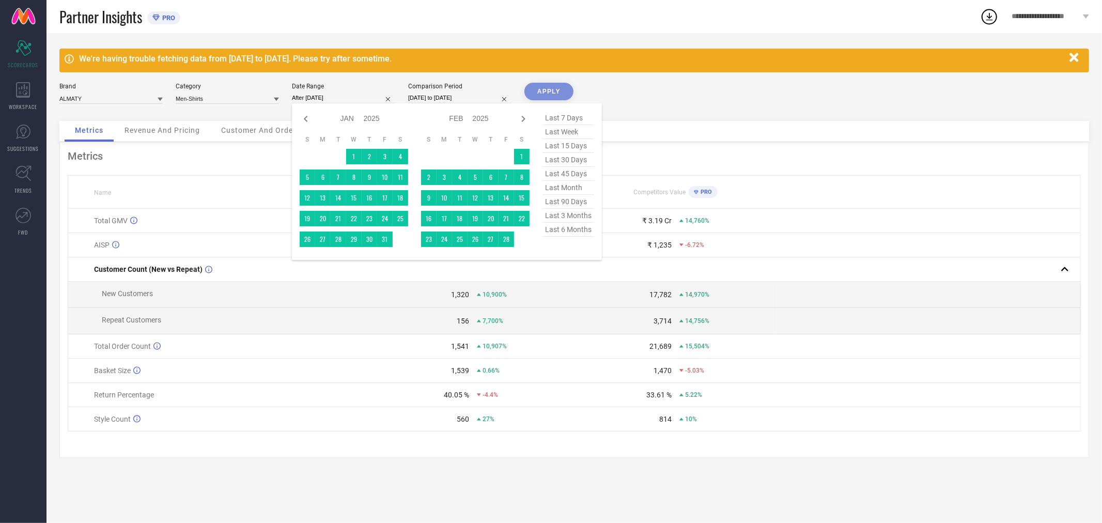
select select "2024"
click at [308, 117] on icon at bounding box center [306, 119] width 12 height 12
select select "7"
select select "2024"
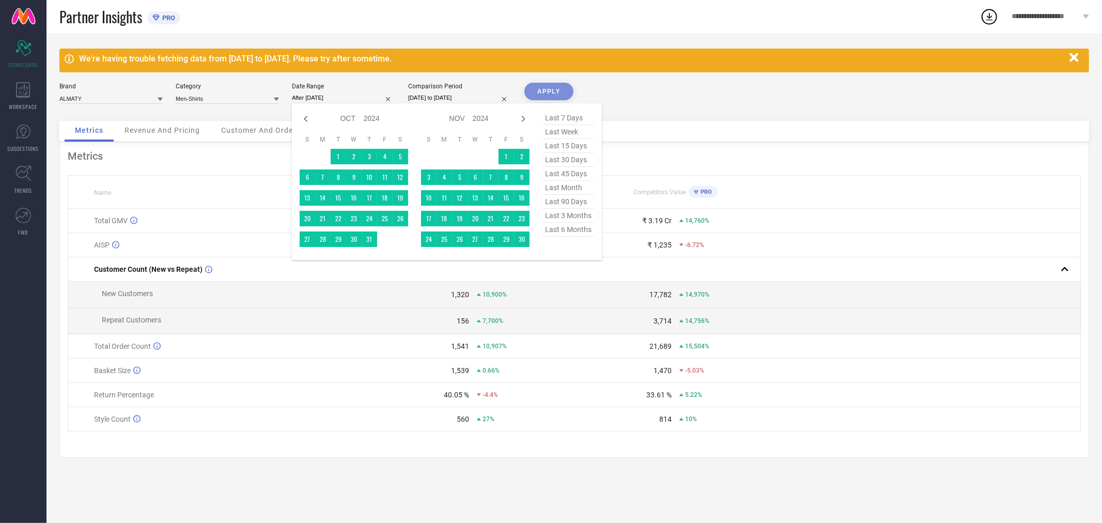
select select "8"
select select "2024"
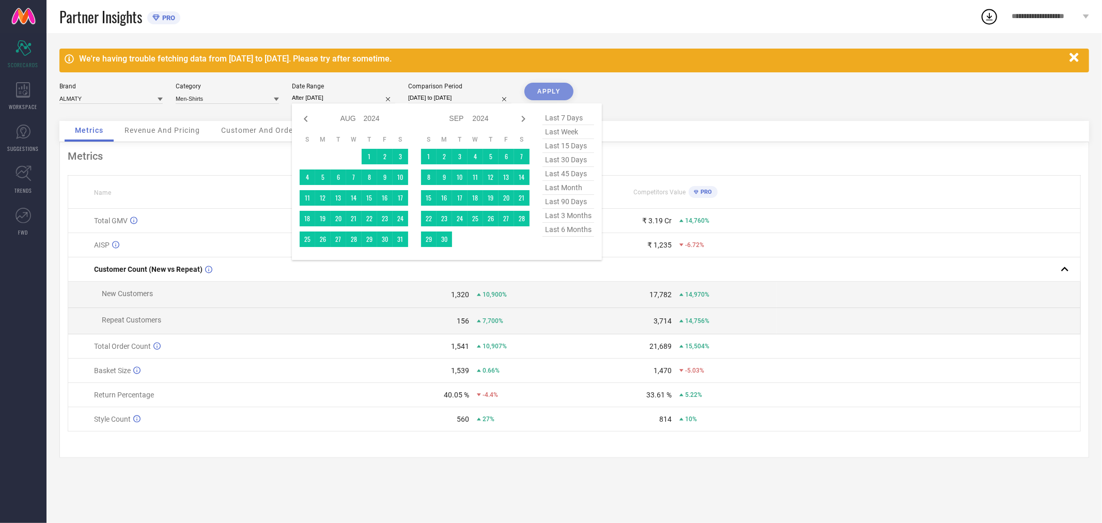
click at [308, 117] on icon at bounding box center [306, 119] width 12 height 12
select select "6"
select select "2024"
select select "7"
select select "2024"
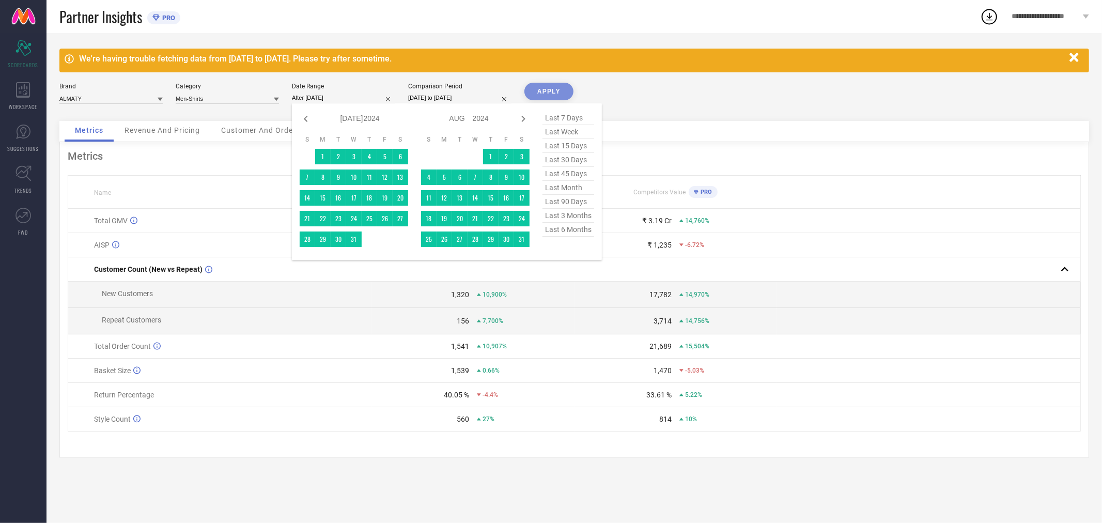
click at [308, 117] on icon at bounding box center [306, 119] width 12 height 12
select select "5"
select select "2024"
select select "6"
select select "2024"
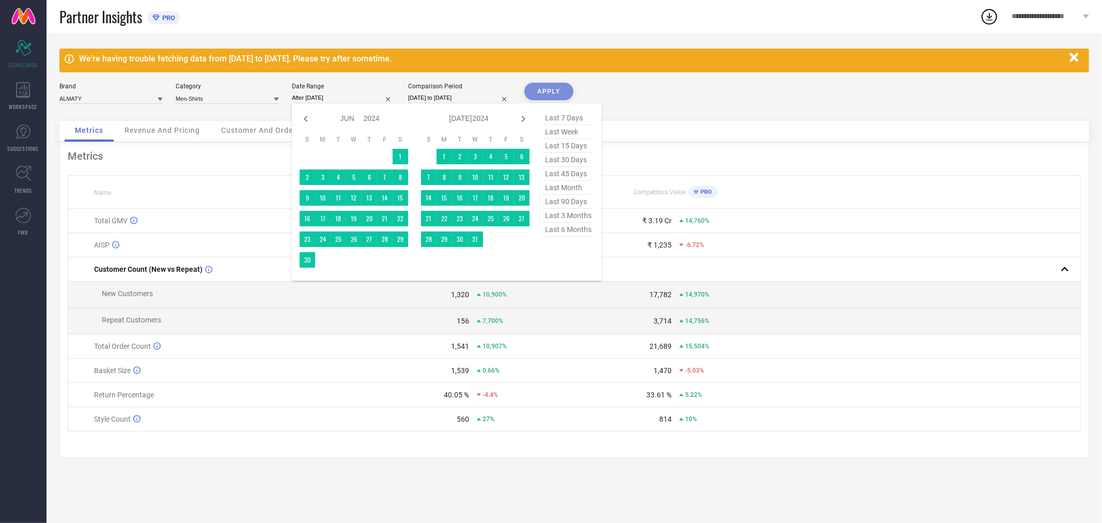
click at [308, 117] on icon at bounding box center [306, 119] width 12 height 12
select select "4"
select select "2024"
select select "5"
select select "2024"
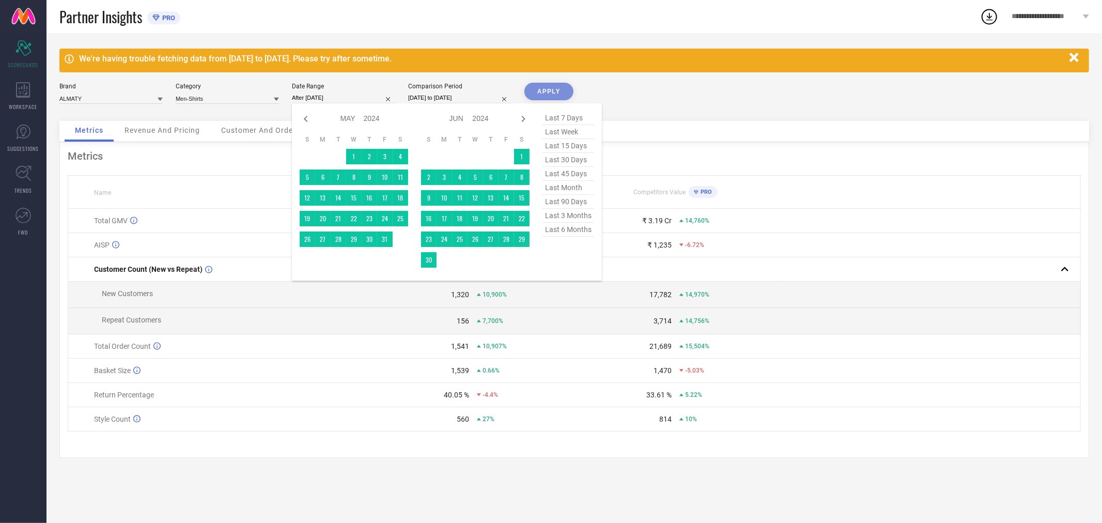
click at [308, 117] on icon at bounding box center [306, 119] width 12 height 12
select select "2"
select select "2024"
select select "3"
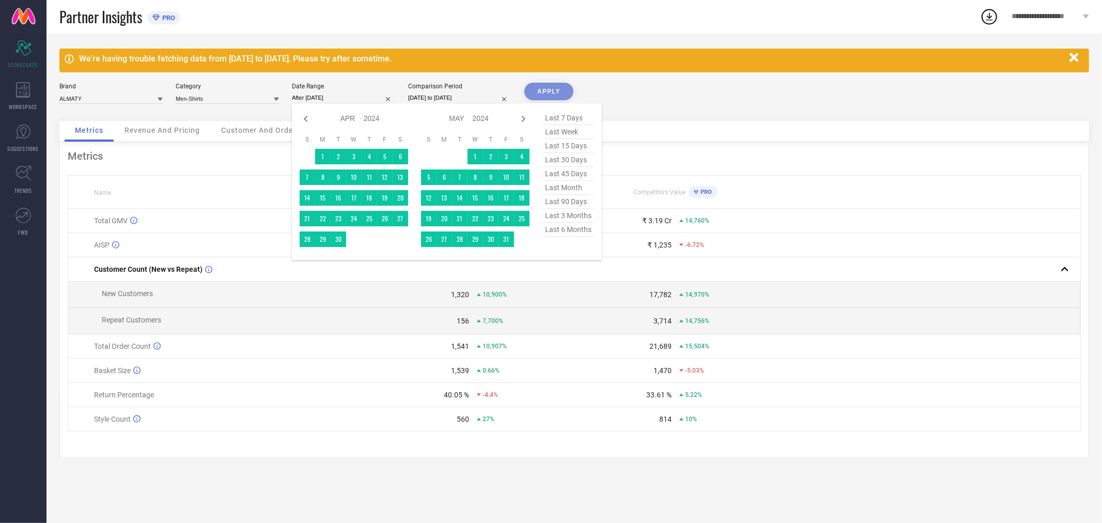
select select "2024"
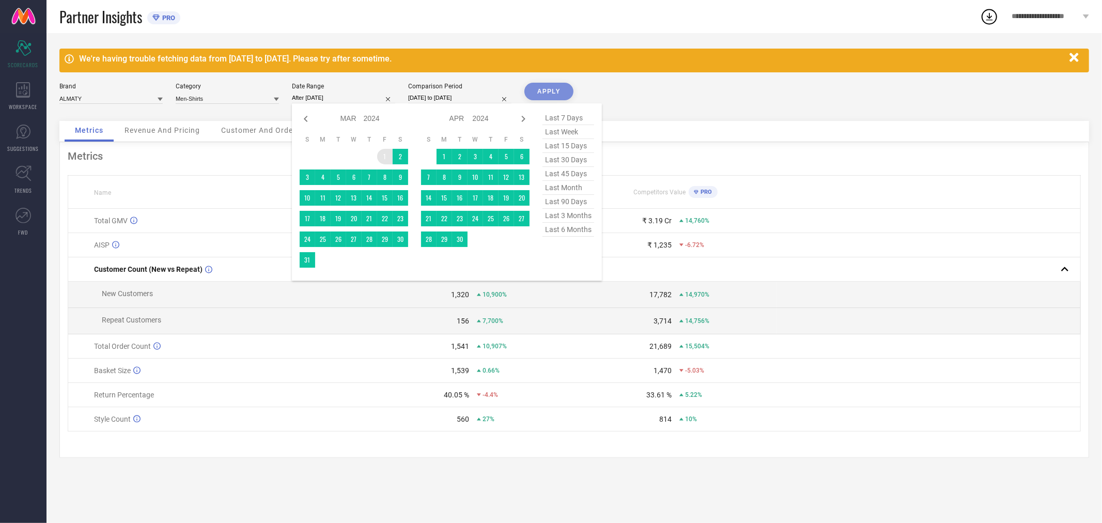
click at [379, 150] on table "S M T W T F S 1 2 3 4 5 6 7 8 9 10 11 12 13 14 15 16 17 18 19 20 21 22 23 24 25…" at bounding box center [354, 201] width 108 height 143
type input "[DATE] to [DATE]"
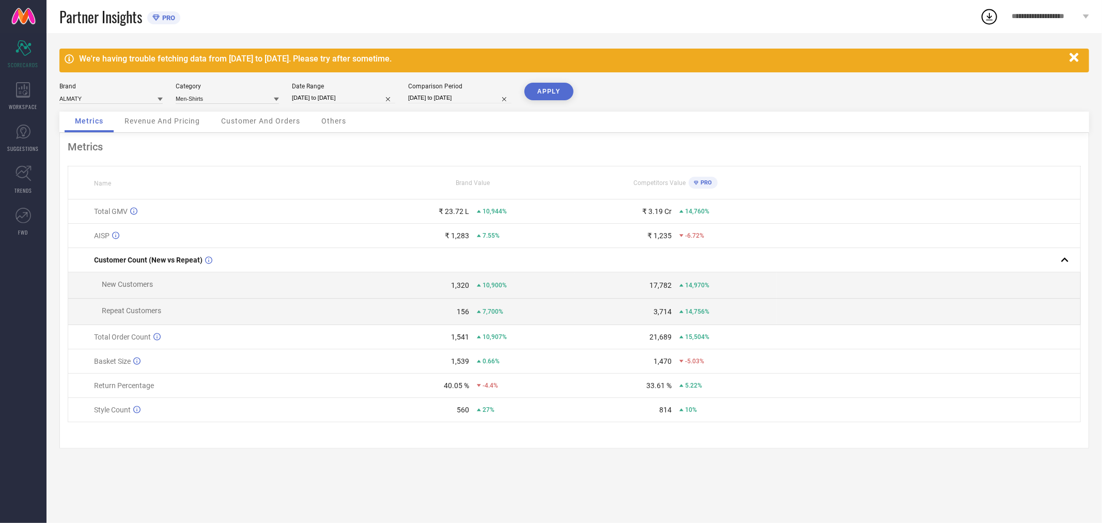
click at [551, 84] on button "APPLY" at bounding box center [548, 92] width 49 height 18
